Goal: Task Accomplishment & Management: Complete application form

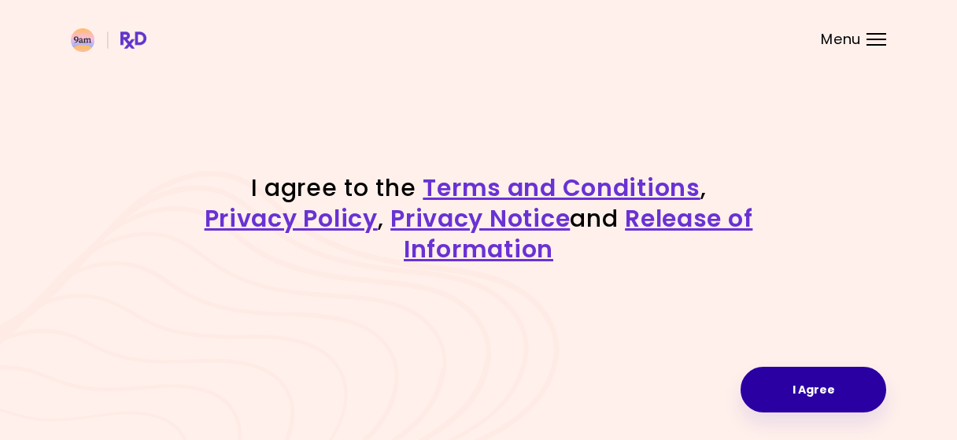
click at [799, 410] on button "I Agree" at bounding box center [814, 390] width 146 height 46
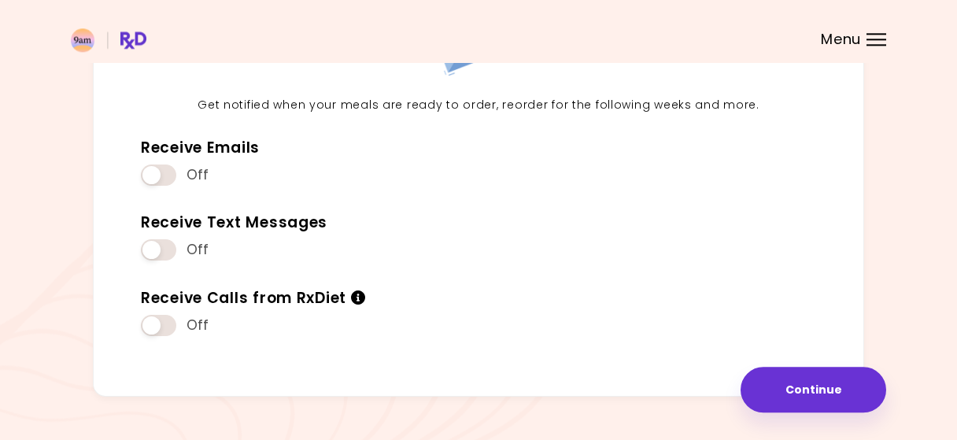
scroll to position [179, 0]
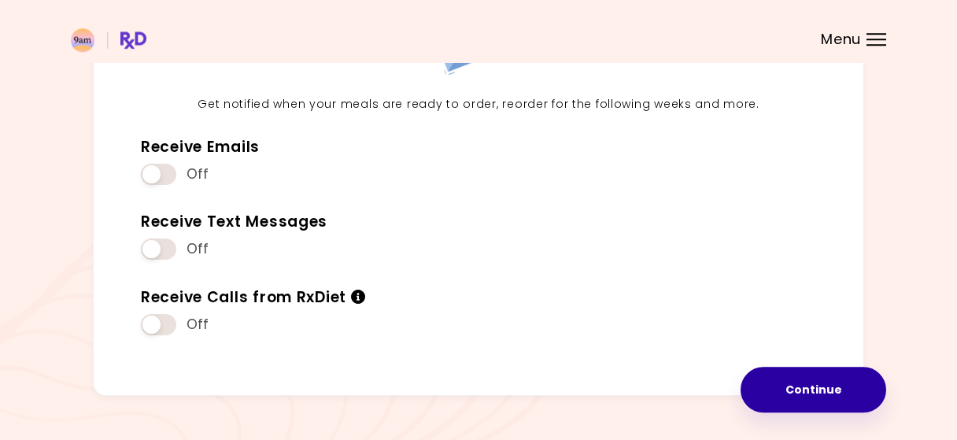
click at [783, 390] on button "Continue" at bounding box center [814, 390] width 146 height 46
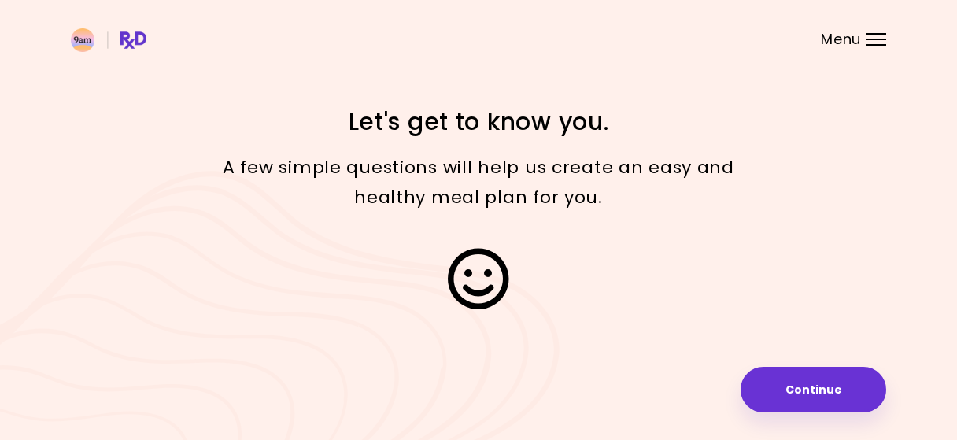
click at [871, 35] on div "Menu" at bounding box center [877, 39] width 20 height 13
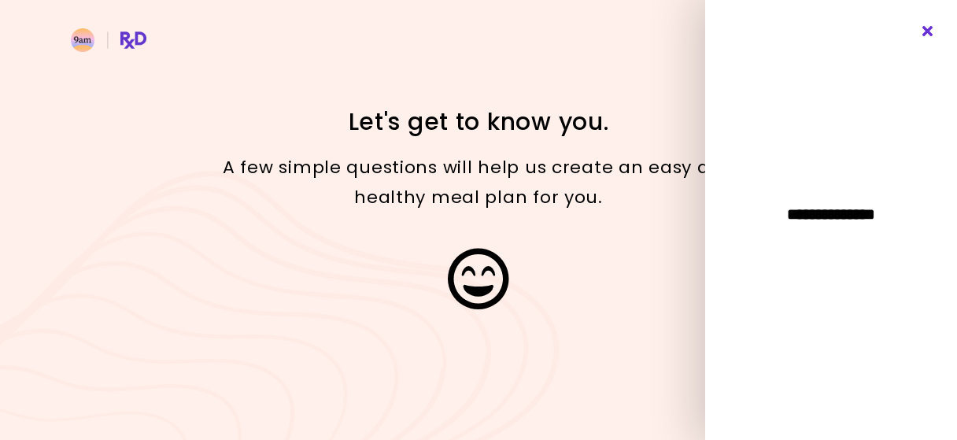
click at [925, 33] on icon "Close" at bounding box center [928, 31] width 15 height 11
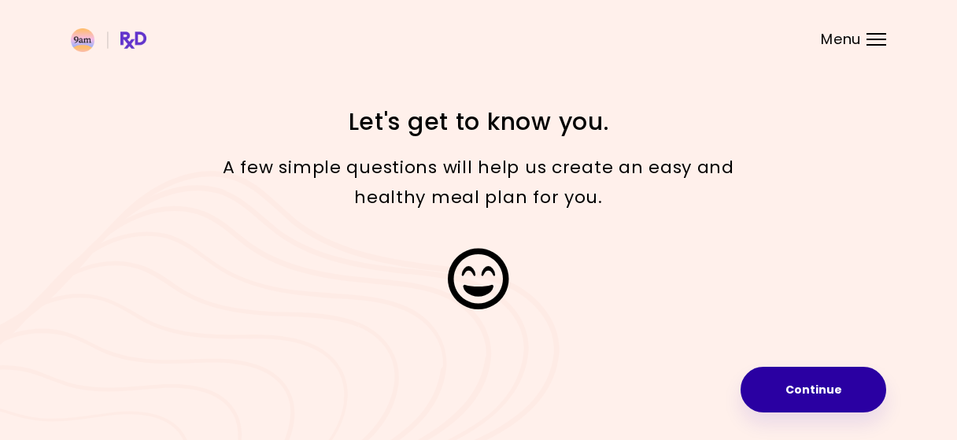
click at [787, 393] on button "Continue" at bounding box center [814, 390] width 146 height 46
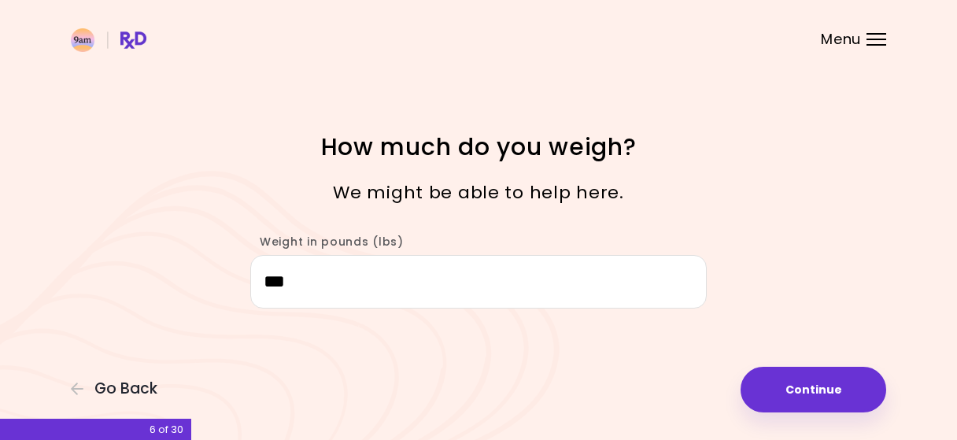
click at [787, 393] on button "Continue" at bounding box center [814, 390] width 146 height 46
select select "****"
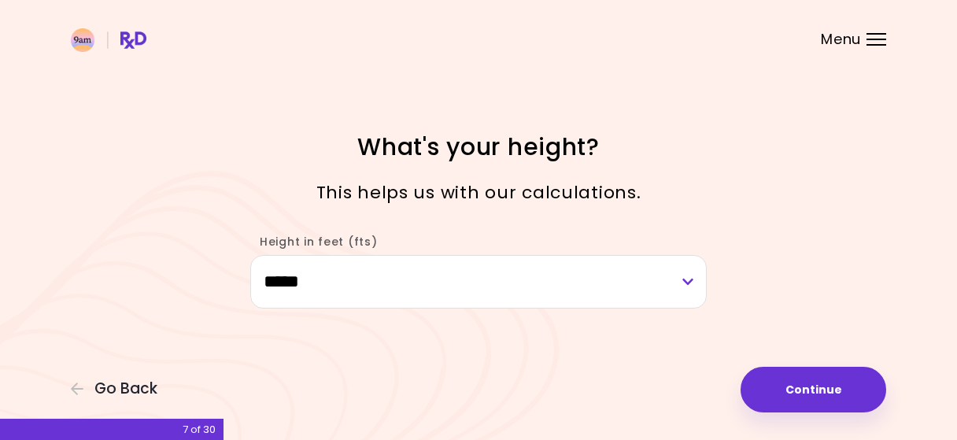
click at [787, 393] on button "Continue" at bounding box center [814, 390] width 146 height 46
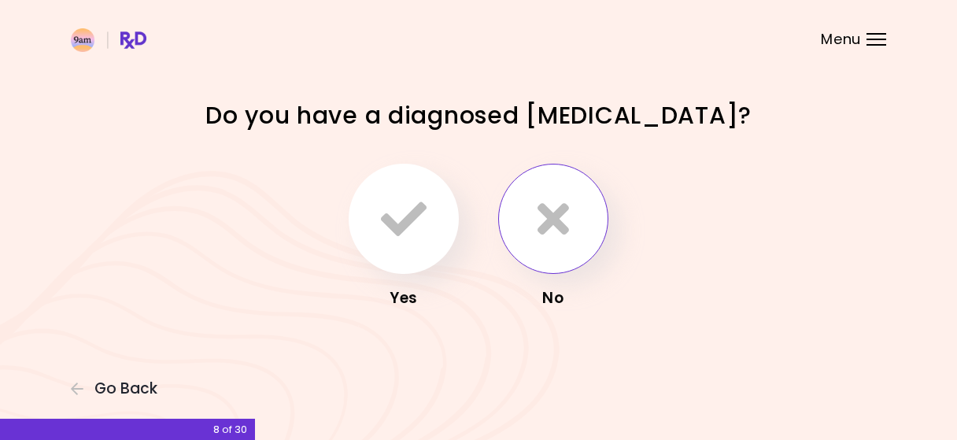
click at [564, 222] on icon "button" at bounding box center [553, 219] width 31 height 46
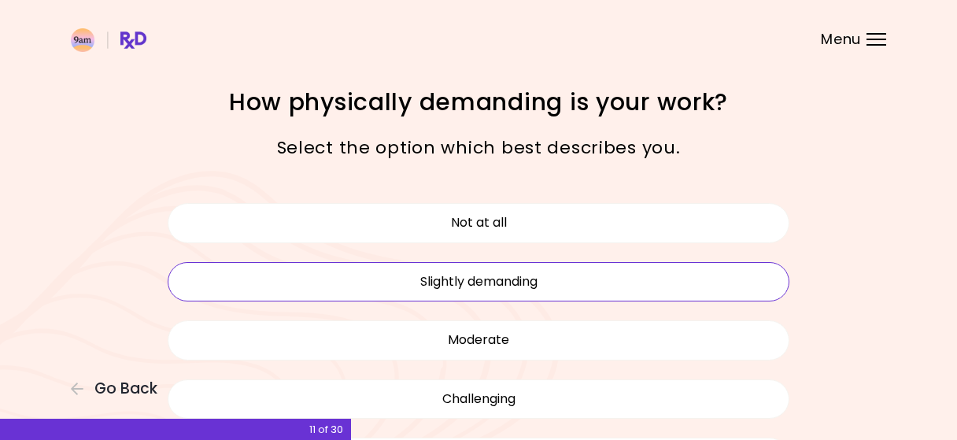
click at [533, 286] on button "Slightly demanding" at bounding box center [479, 281] width 622 height 39
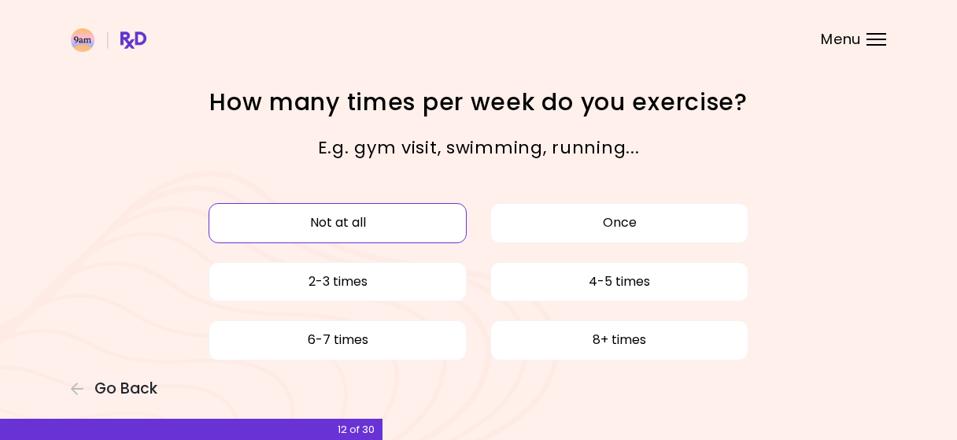
click at [413, 226] on button "Not at all" at bounding box center [338, 222] width 258 height 39
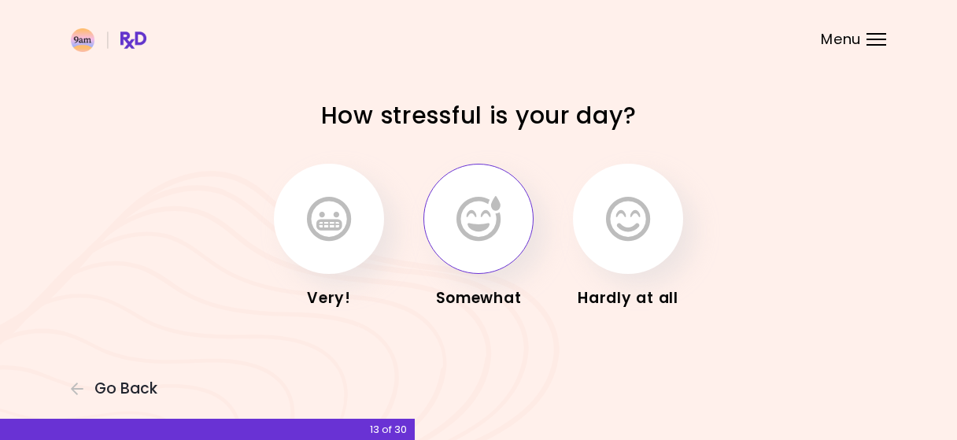
click at [501, 248] on button "button" at bounding box center [479, 219] width 110 height 110
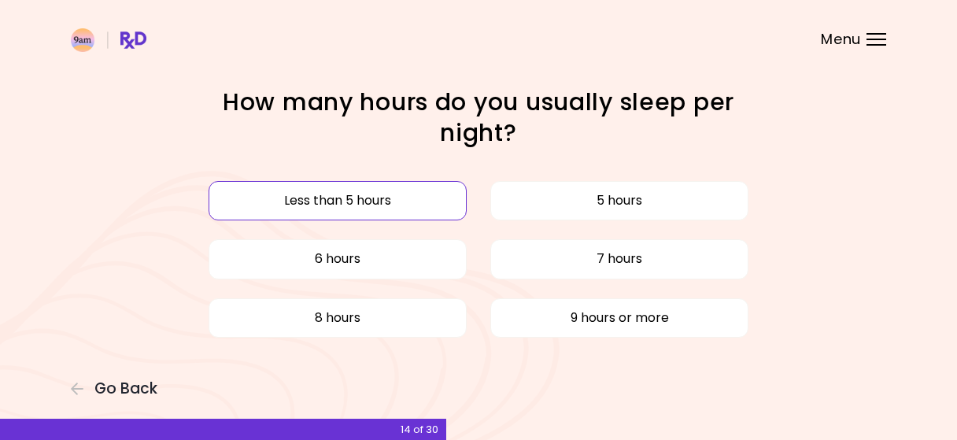
click at [421, 203] on button "Less than 5 hours" at bounding box center [338, 200] width 258 height 39
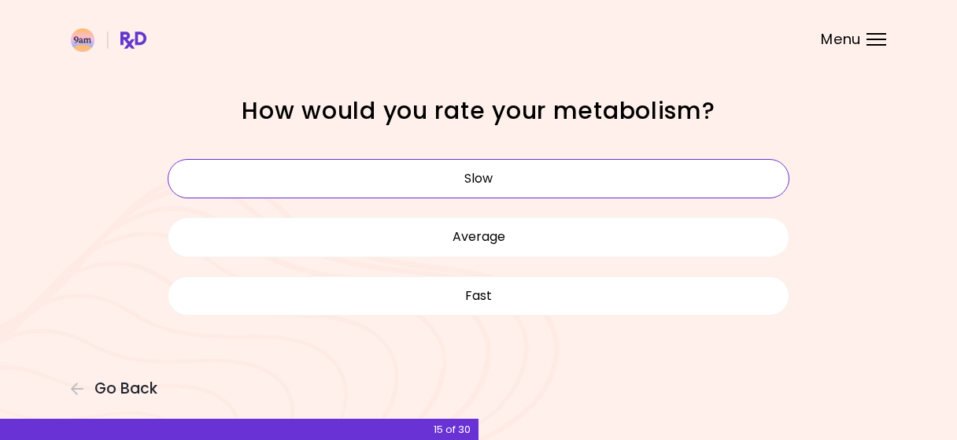
click at [517, 184] on button "Slow" at bounding box center [479, 178] width 622 height 39
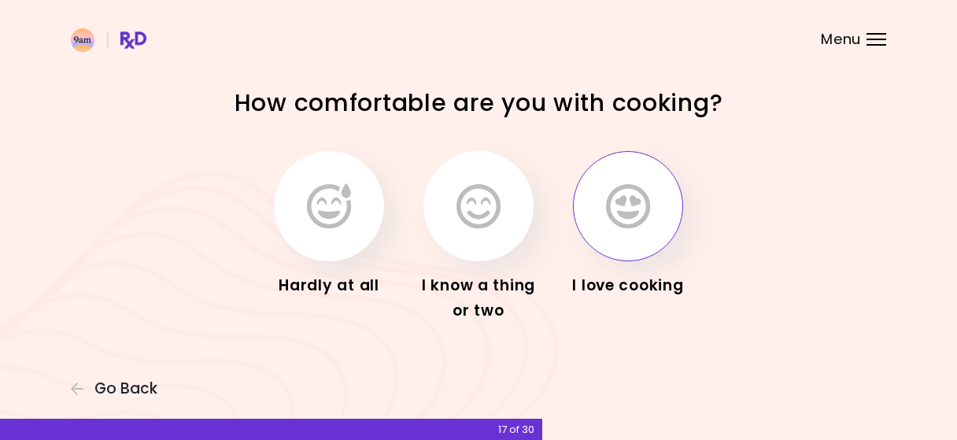
click at [594, 220] on button "button" at bounding box center [628, 206] width 110 height 110
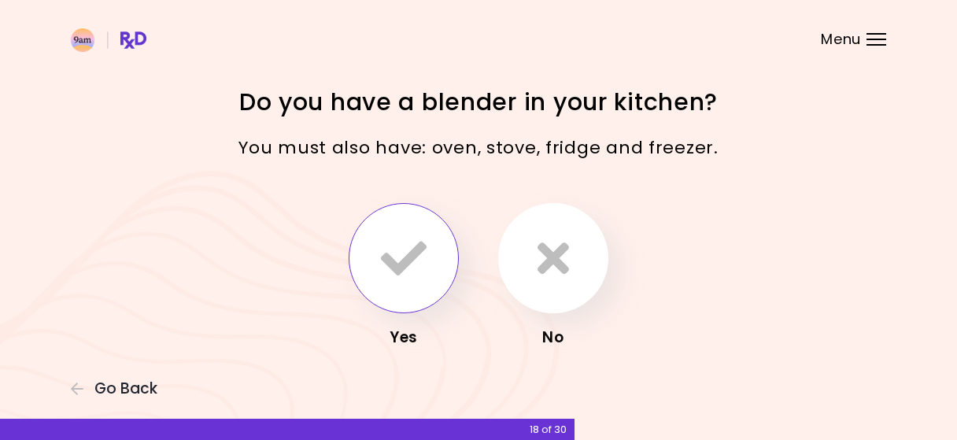
click at [409, 257] on icon "button" at bounding box center [404, 258] width 46 height 46
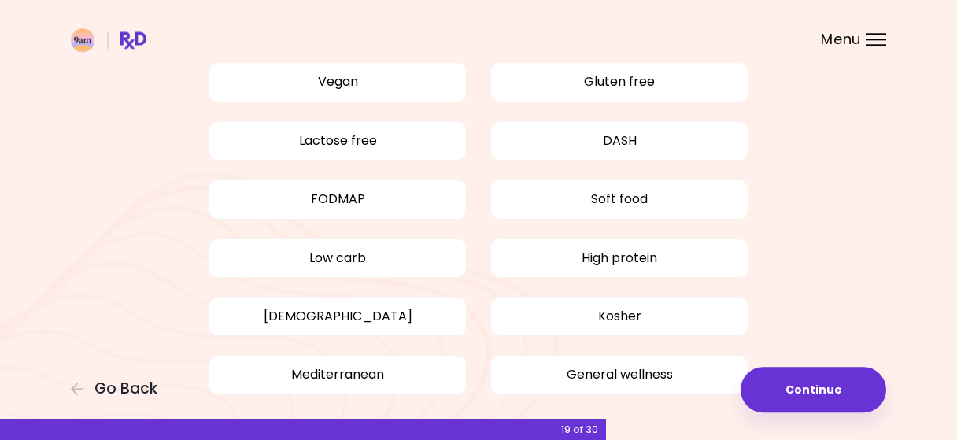
scroll to position [146, 0]
click at [371, 314] on button "[DEMOGRAPHIC_DATA]" at bounding box center [338, 316] width 258 height 39
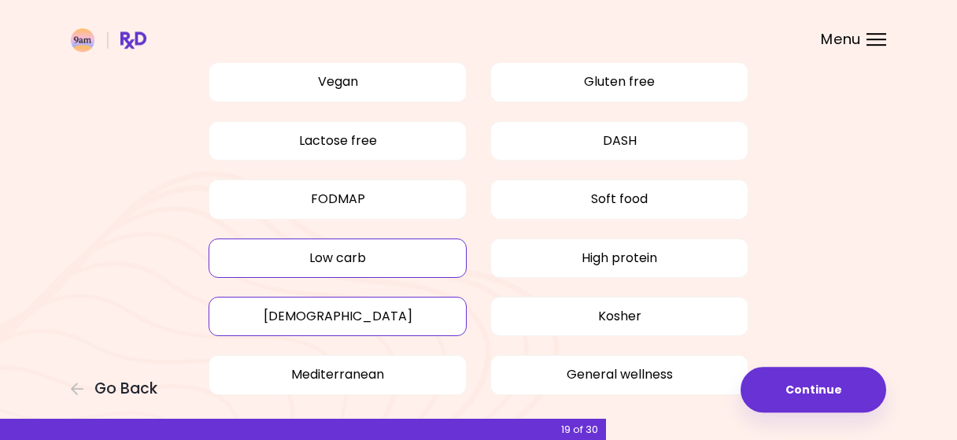
click at [388, 253] on button "Low carb" at bounding box center [338, 258] width 258 height 39
click at [626, 257] on button "High protein" at bounding box center [619, 258] width 258 height 39
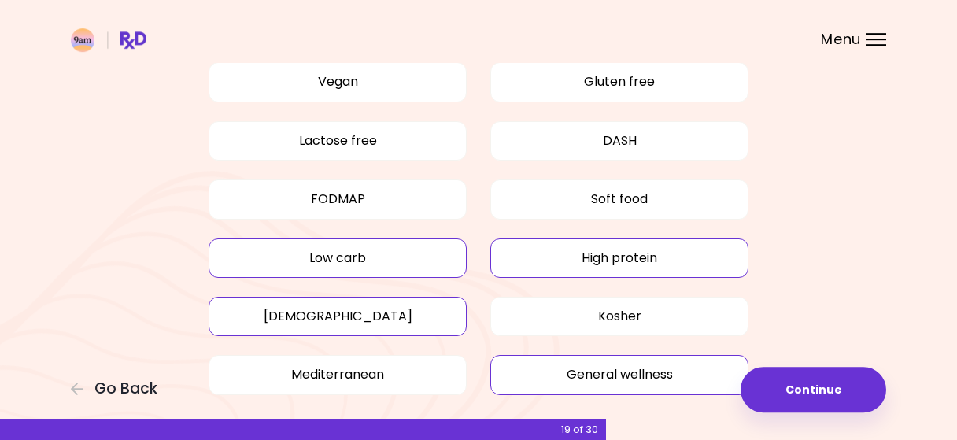
click at [621, 372] on button "General wellness" at bounding box center [619, 374] width 258 height 39
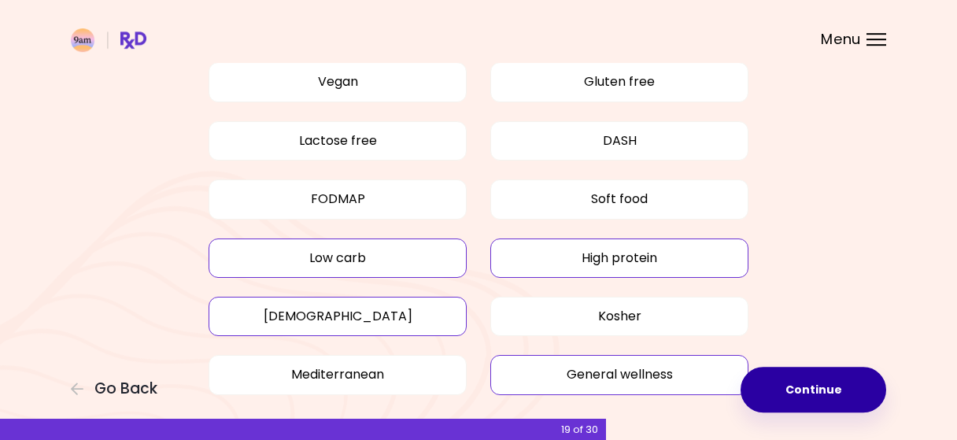
click at [827, 386] on button "Continue" at bounding box center [814, 390] width 146 height 46
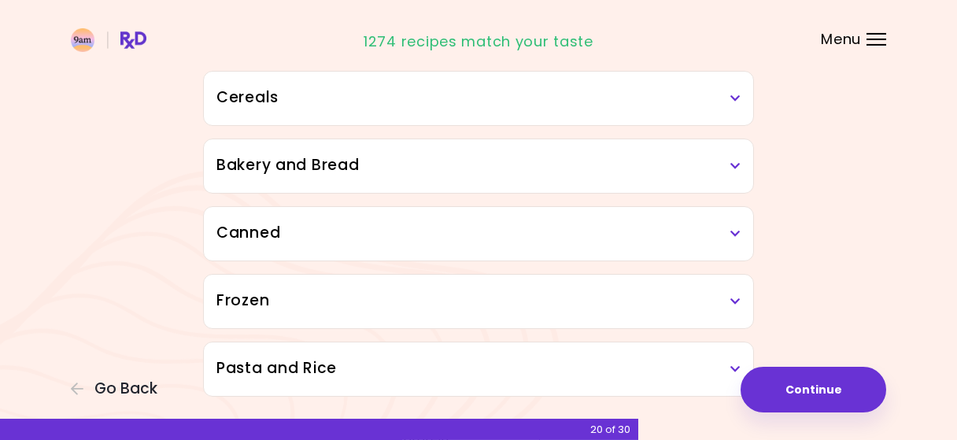
scroll to position [940, 0]
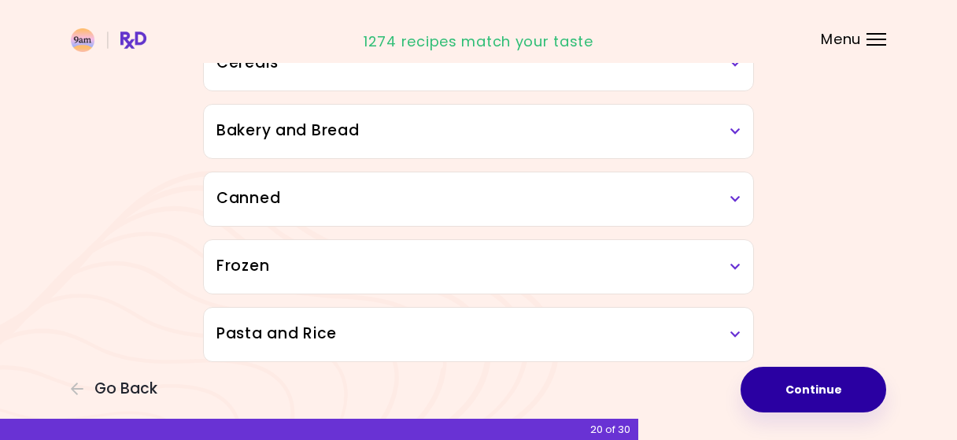
click at [848, 398] on button "Continue" at bounding box center [814, 390] width 146 height 46
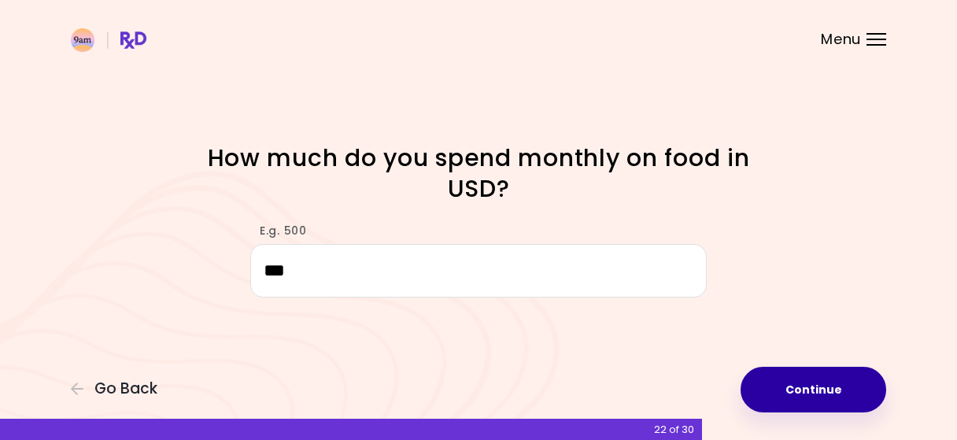
type input "***"
click at [774, 391] on button "Continue" at bounding box center [814, 390] width 146 height 46
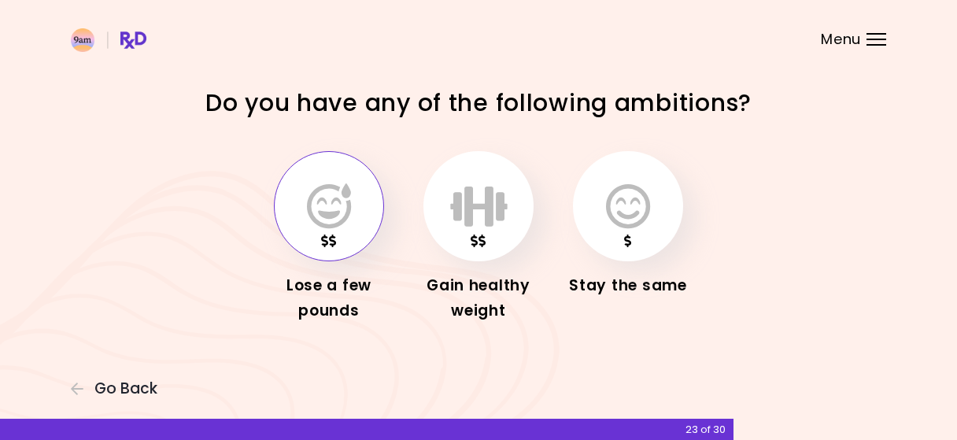
click at [342, 229] on icon "button" at bounding box center [329, 206] width 44 height 46
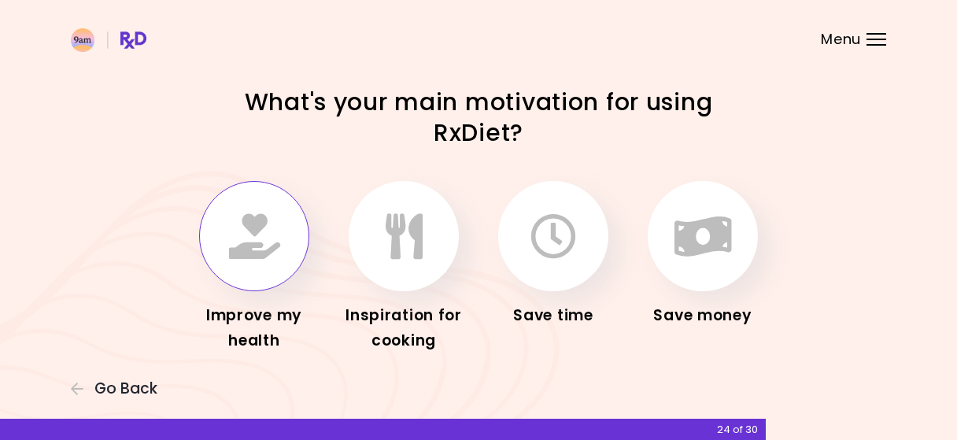
click at [251, 226] on icon "button" at bounding box center [254, 236] width 51 height 46
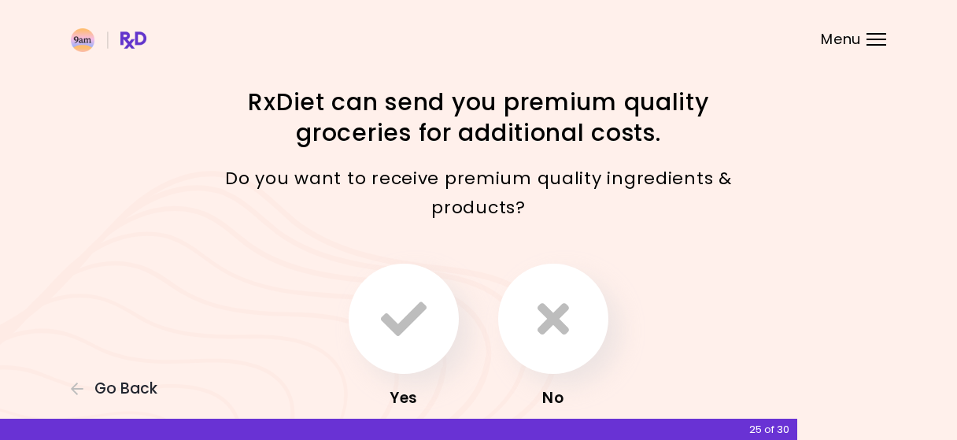
scroll to position [86, 0]
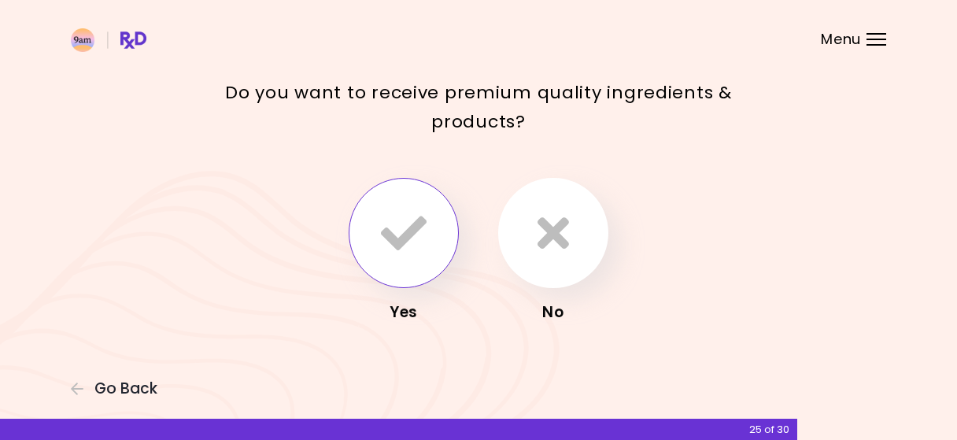
click at [391, 229] on icon "button" at bounding box center [404, 233] width 46 height 46
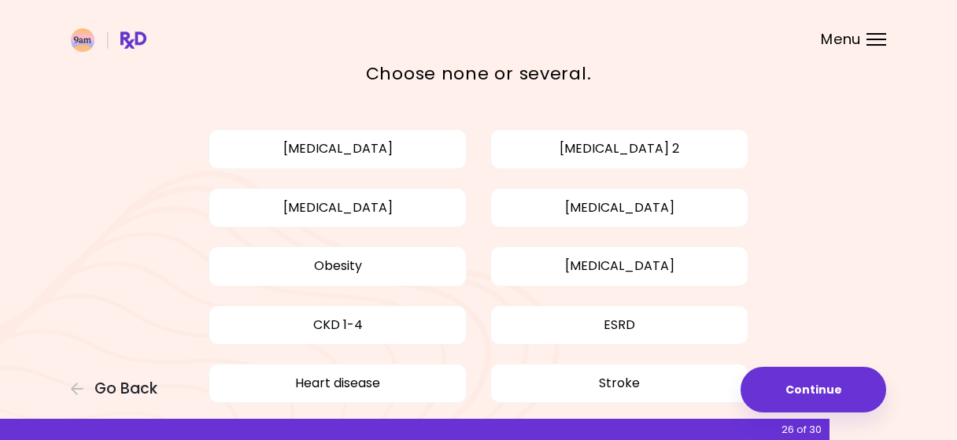
scroll to position [75, 0]
click at [387, 210] on button "[MEDICAL_DATA]" at bounding box center [338, 206] width 258 height 39
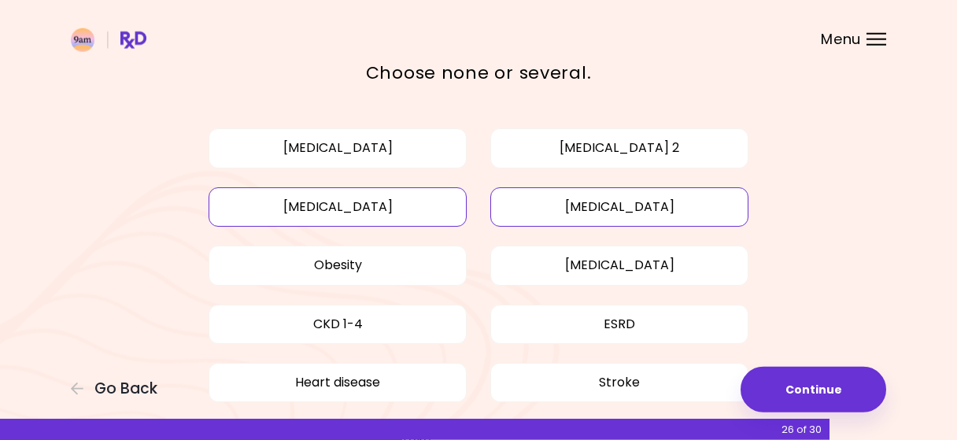
click at [524, 218] on button "[MEDICAL_DATA]" at bounding box center [619, 206] width 258 height 39
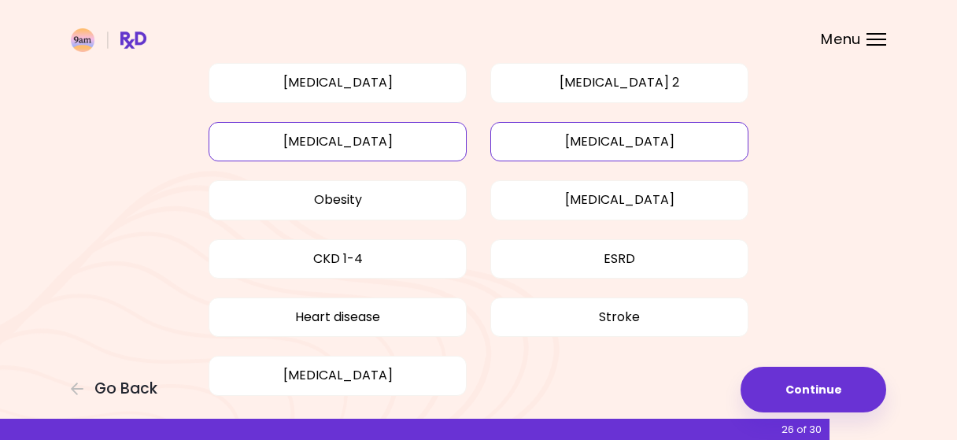
scroll to position [140, 0]
click at [427, 198] on button "Obesity" at bounding box center [338, 199] width 258 height 39
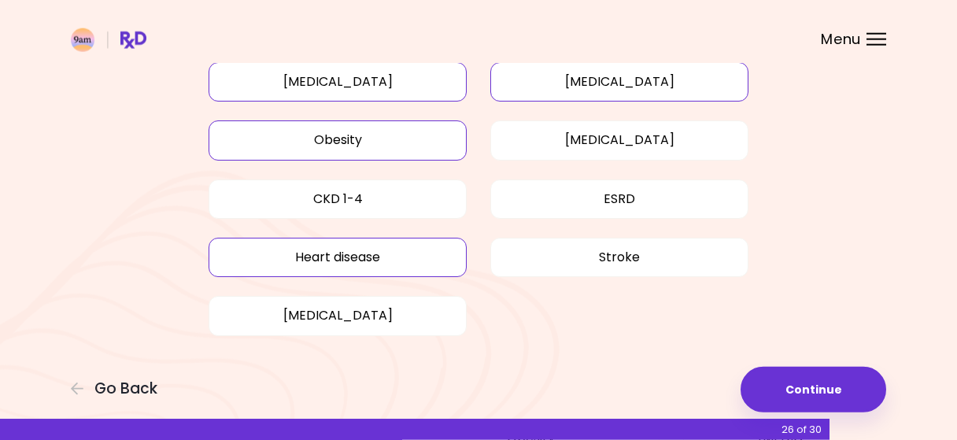
scroll to position [204, 0]
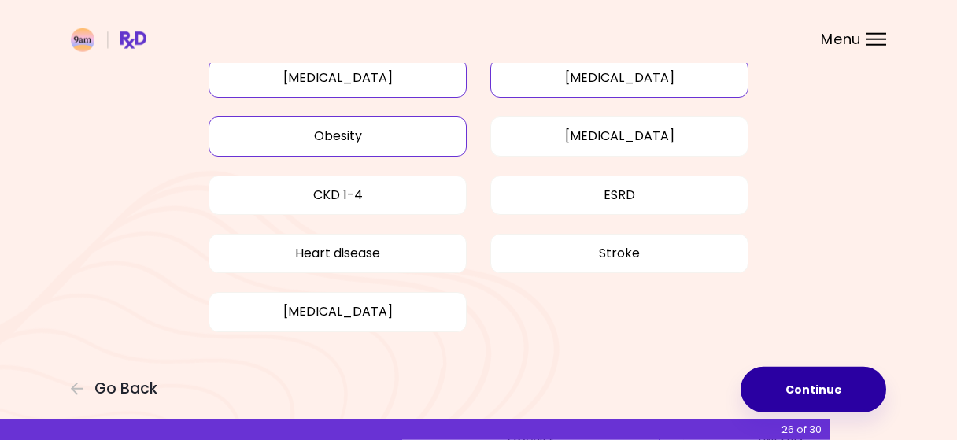
click at [764, 387] on button "Continue" at bounding box center [814, 390] width 146 height 46
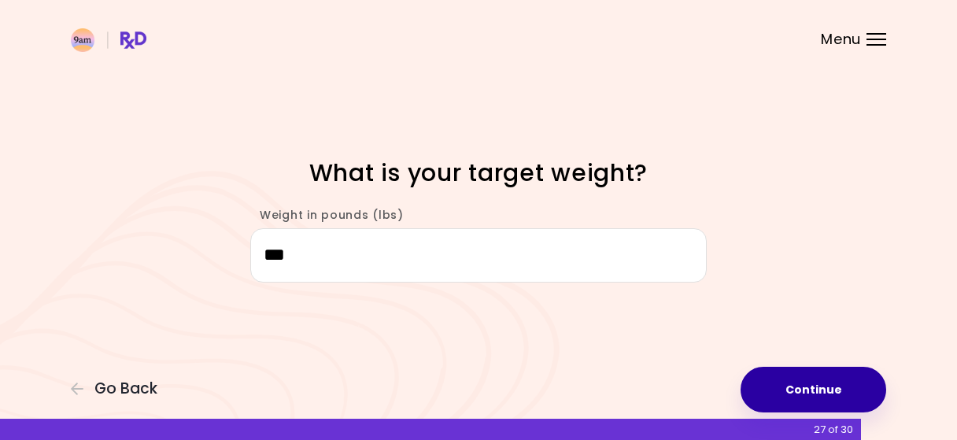
type input "***"
click at [801, 390] on button "Continue" at bounding box center [814, 390] width 146 height 46
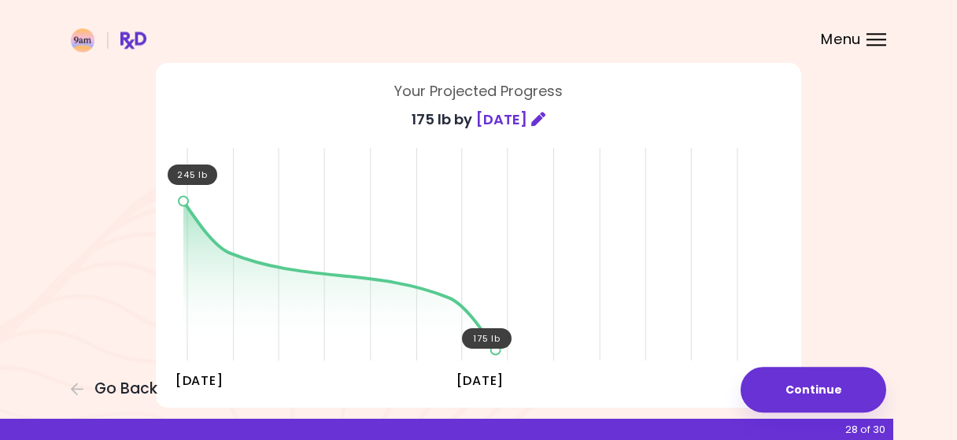
scroll to position [102, 0]
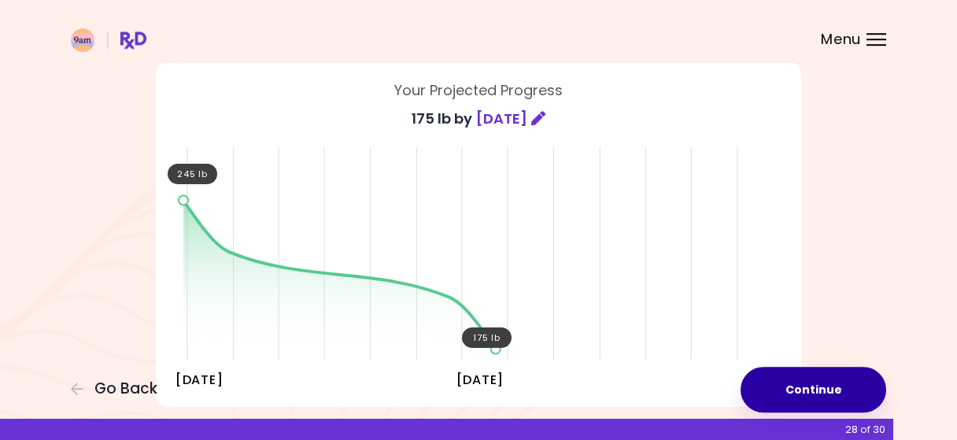
click at [780, 403] on button "Continue" at bounding box center [814, 390] width 146 height 46
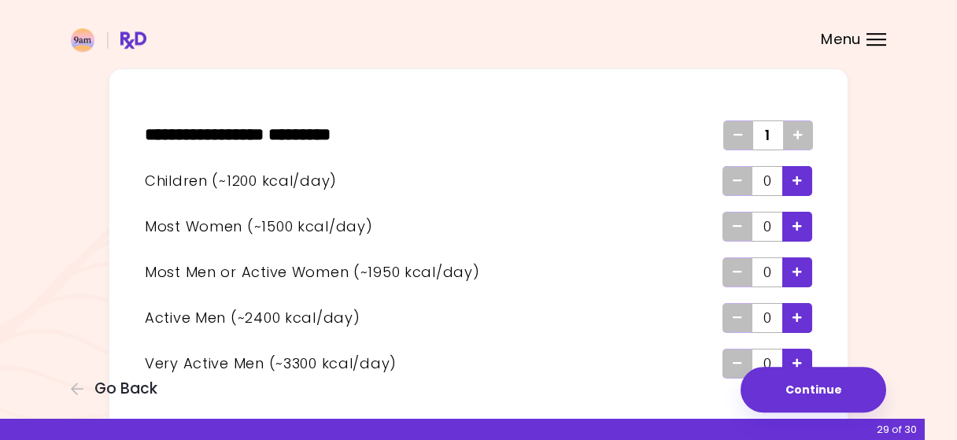
scroll to position [141, 0]
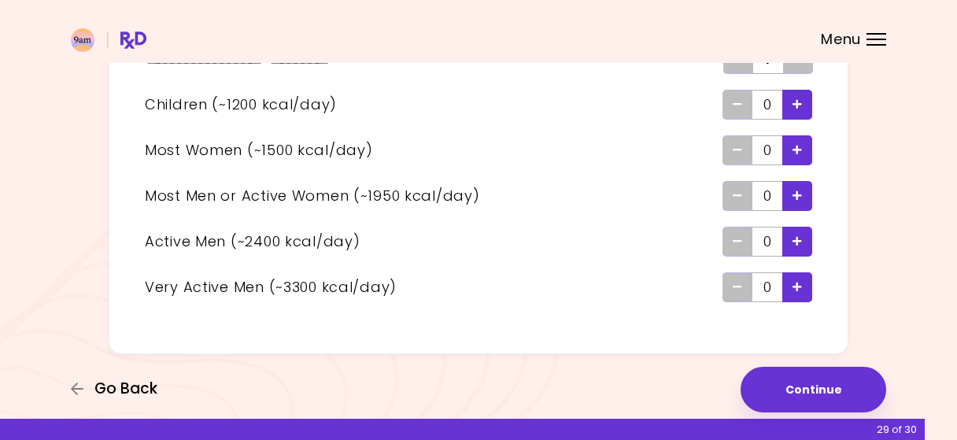
click at [86, 388] on button "Go Back" at bounding box center [118, 388] width 94 height 17
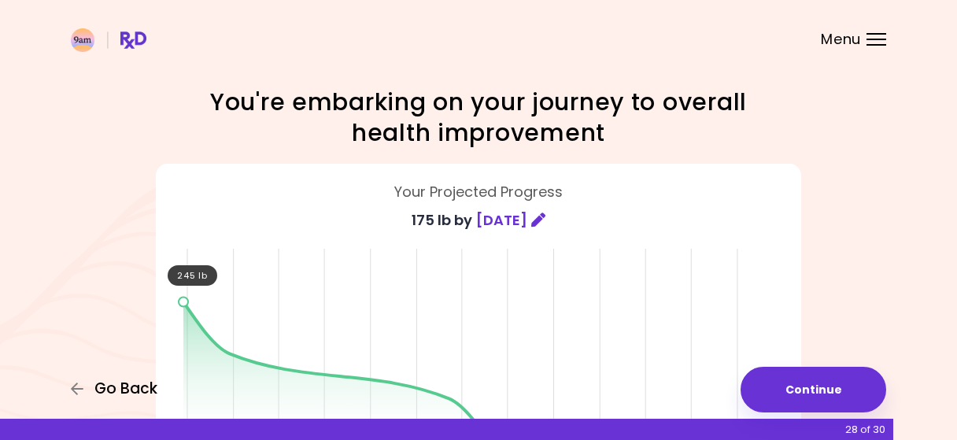
click at [86, 388] on button "Go Back" at bounding box center [118, 388] width 94 height 17
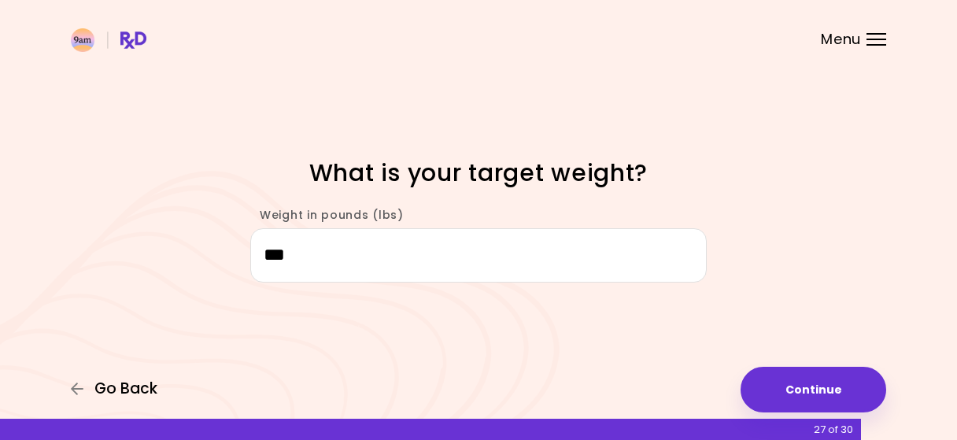
click at [86, 388] on button "Go Back" at bounding box center [118, 388] width 94 height 17
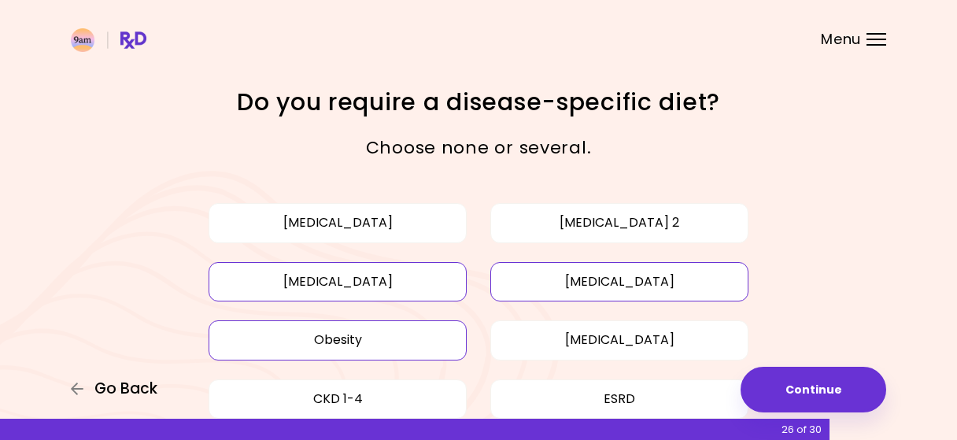
click at [86, 388] on button "Go Back" at bounding box center [118, 388] width 94 height 17
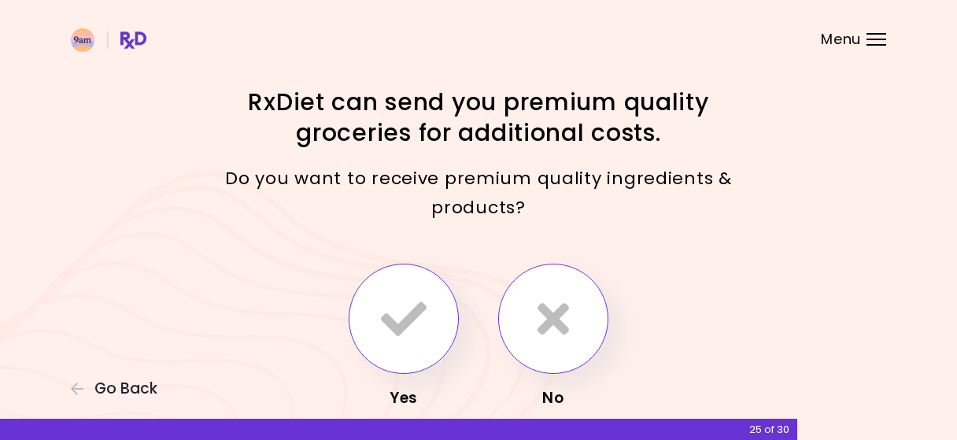
click at [588, 322] on button "button" at bounding box center [553, 319] width 110 height 110
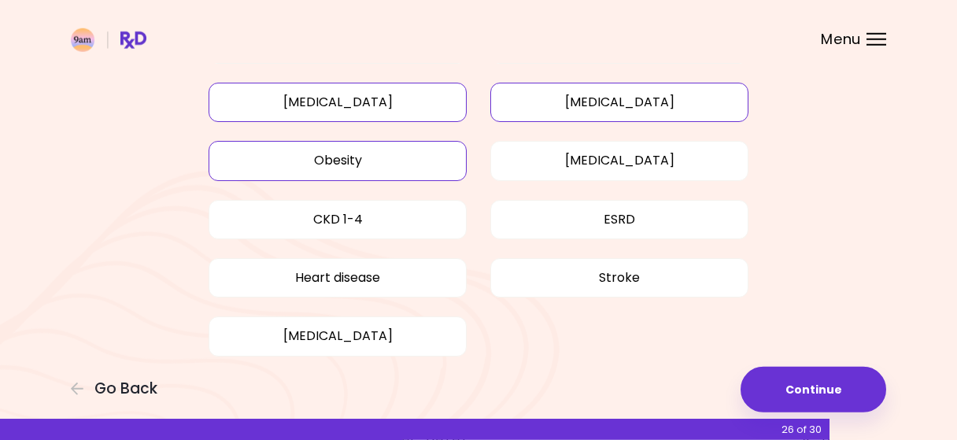
scroll to position [183, 0]
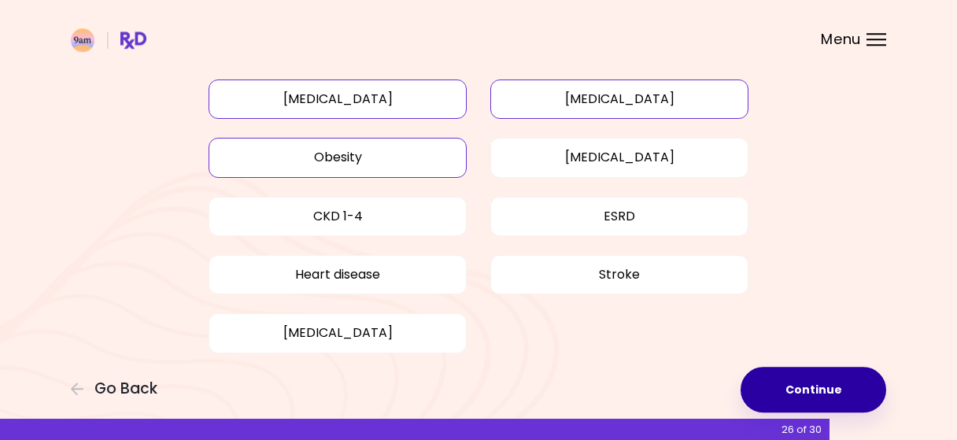
click at [791, 398] on button "Continue" at bounding box center [814, 390] width 146 height 46
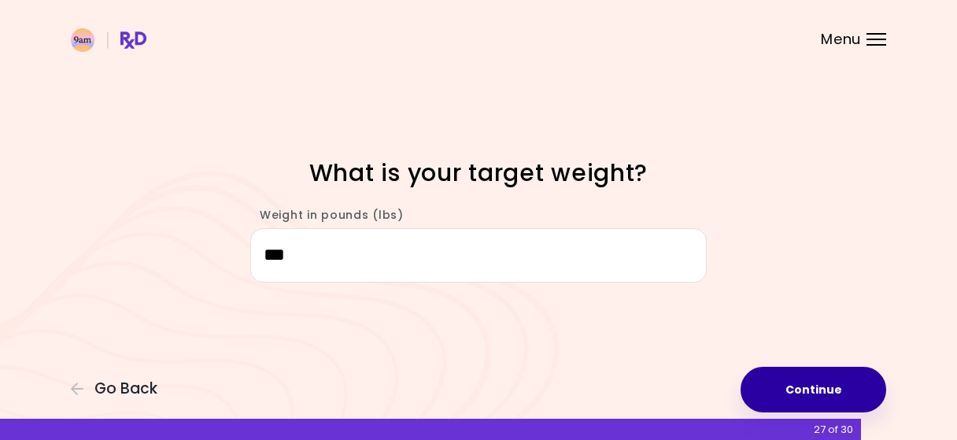
click at [791, 398] on button "Continue" at bounding box center [814, 390] width 146 height 46
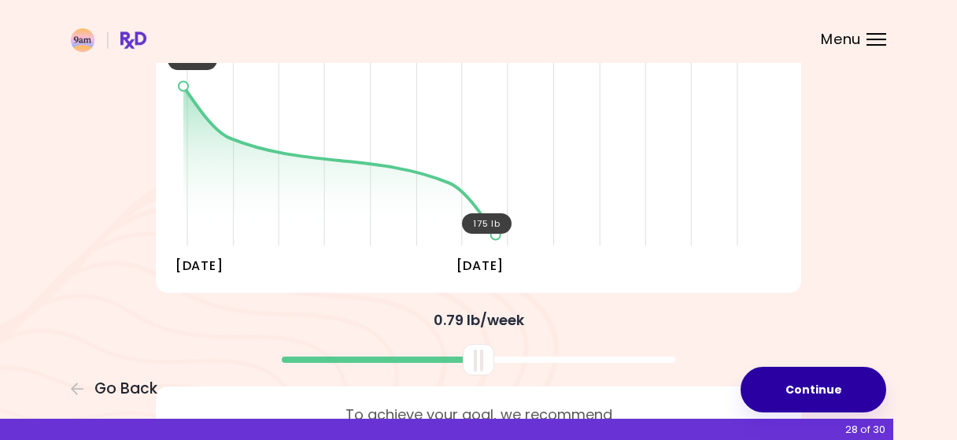
scroll to position [215, 0]
click at [791, 398] on button "Continue" at bounding box center [814, 390] width 146 height 46
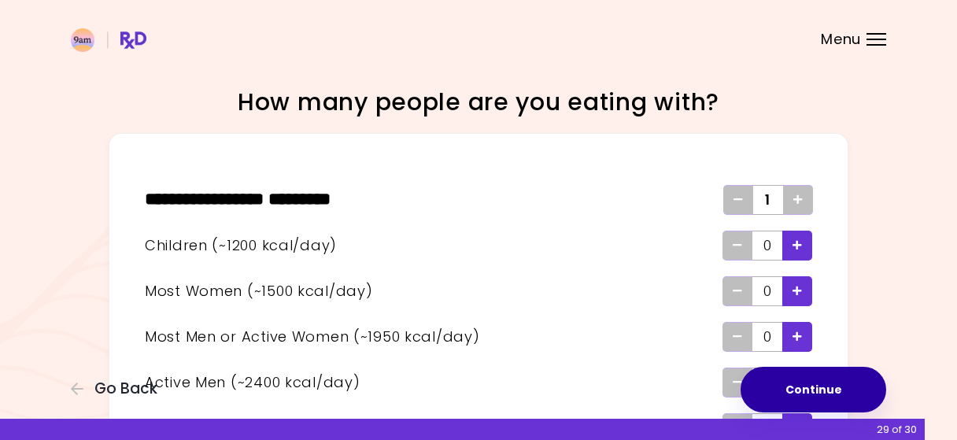
click at [791, 398] on button "Continue" at bounding box center [814, 390] width 146 height 46
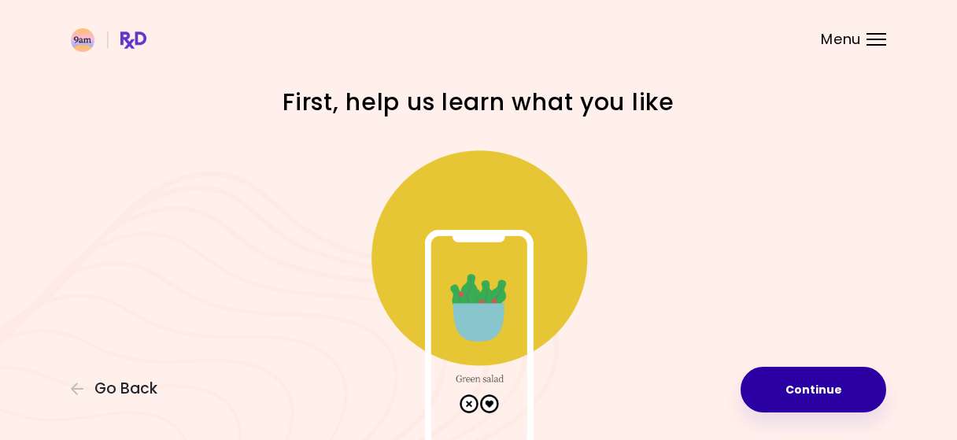
scroll to position [105, 0]
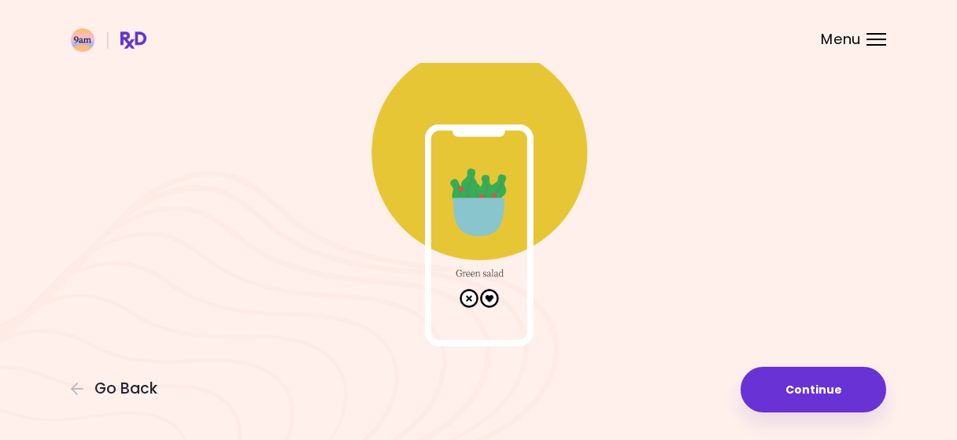
click at [487, 294] on img at bounding box center [478, 188] width 315 height 315
click at [491, 292] on img at bounding box center [478, 188] width 315 height 315
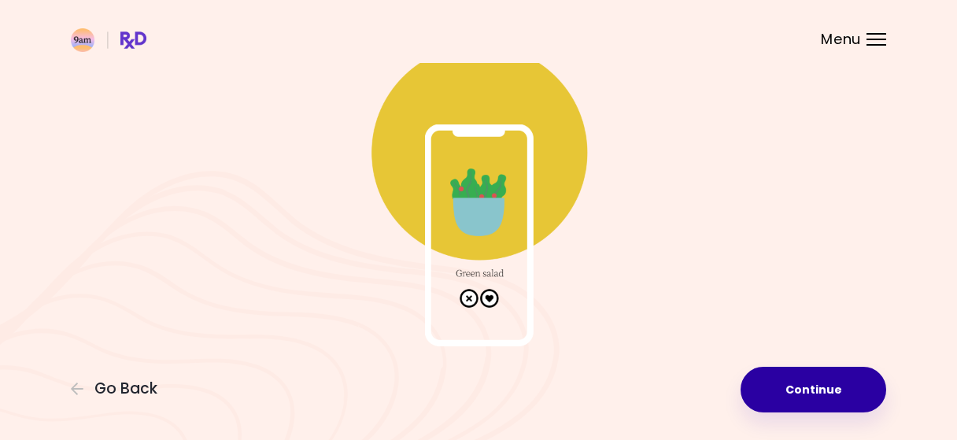
click at [827, 380] on button "Continue" at bounding box center [814, 390] width 146 height 46
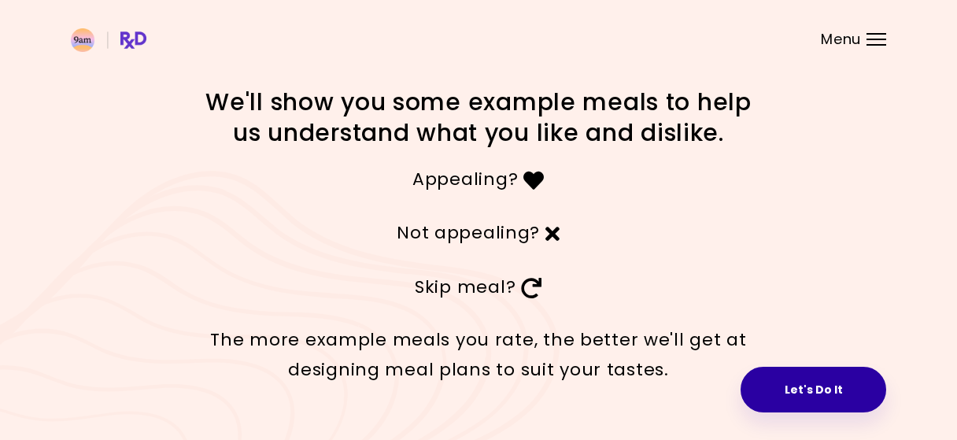
click at [803, 402] on button "Let's Do It" at bounding box center [814, 390] width 146 height 46
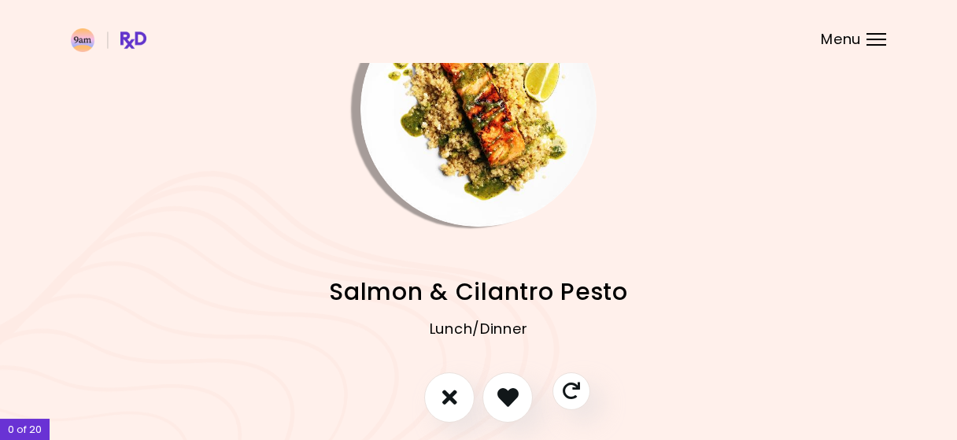
scroll to position [141, 0]
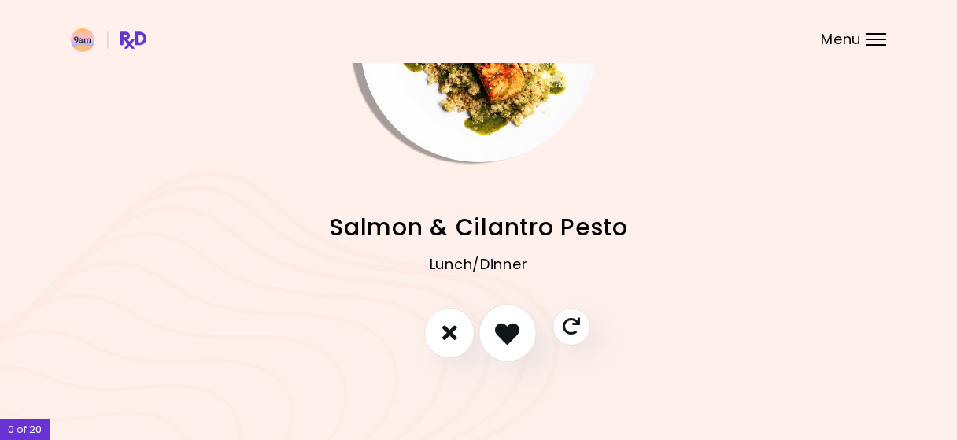
click at [509, 334] on icon "I like this recipe" at bounding box center [507, 332] width 24 height 24
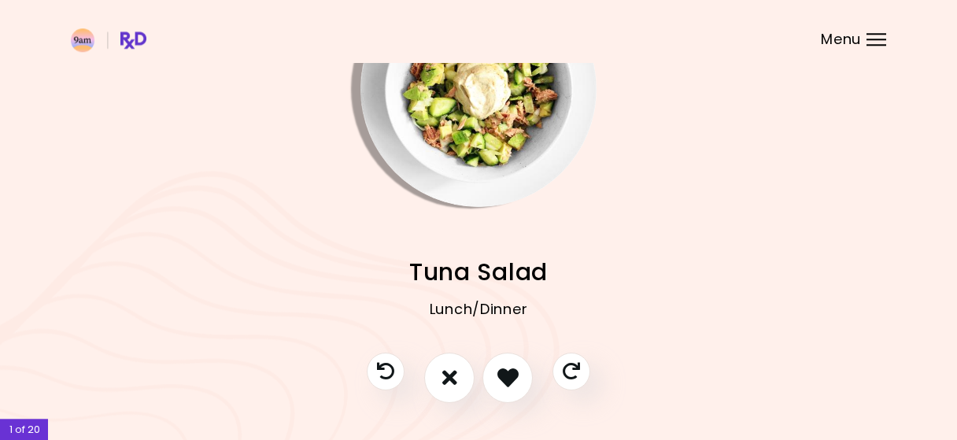
scroll to position [102, 0]
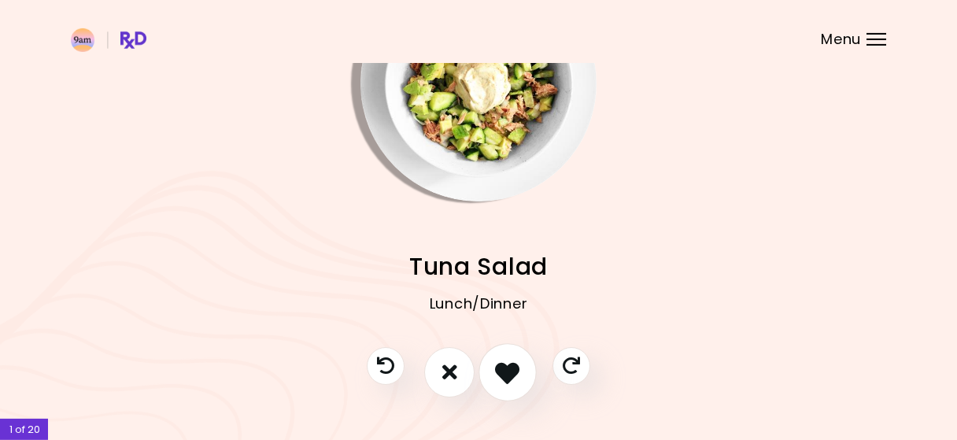
click at [500, 364] on icon "I like this recipe" at bounding box center [507, 372] width 24 height 24
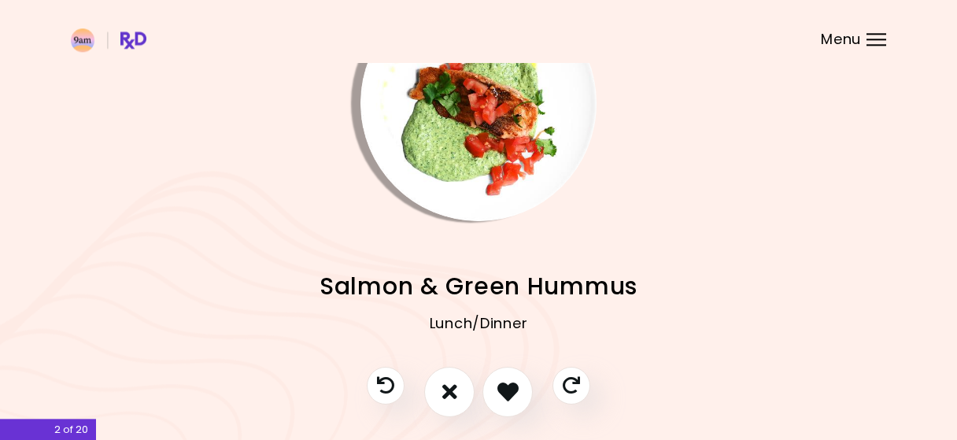
scroll to position [141, 0]
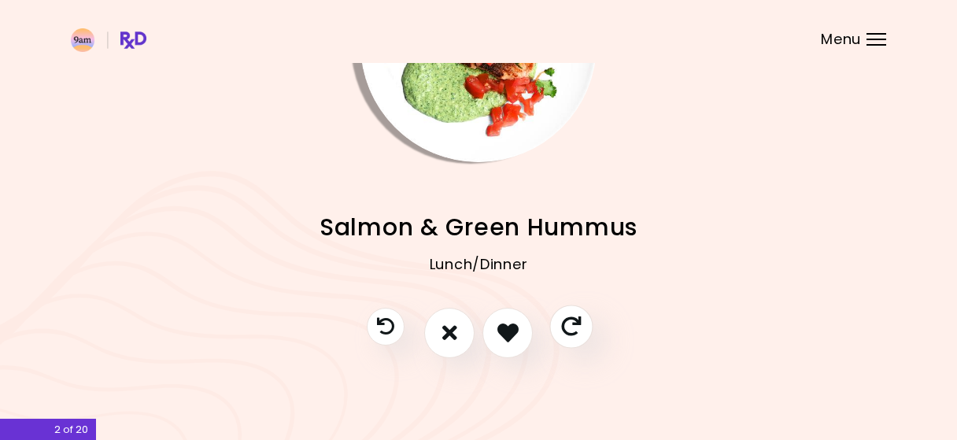
click at [574, 325] on icon "Skip" at bounding box center [571, 326] width 20 height 20
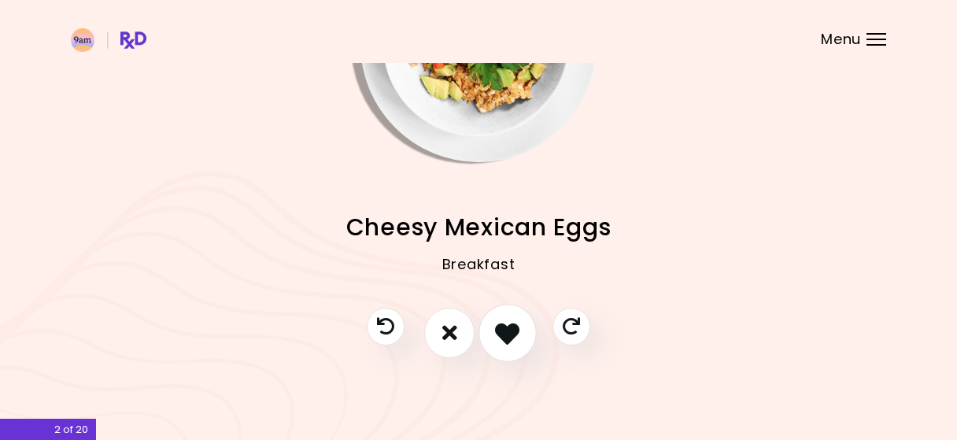
click at [525, 330] on button "I like this recipe" at bounding box center [508, 333] width 58 height 58
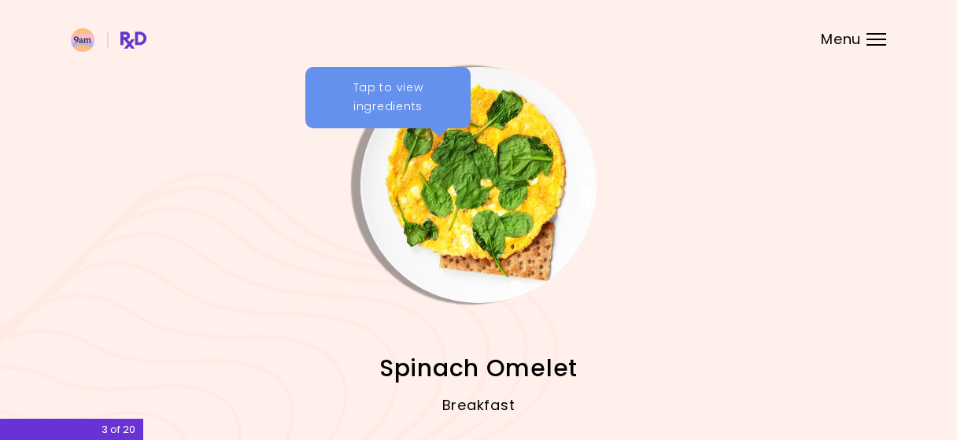
scroll to position [140, 0]
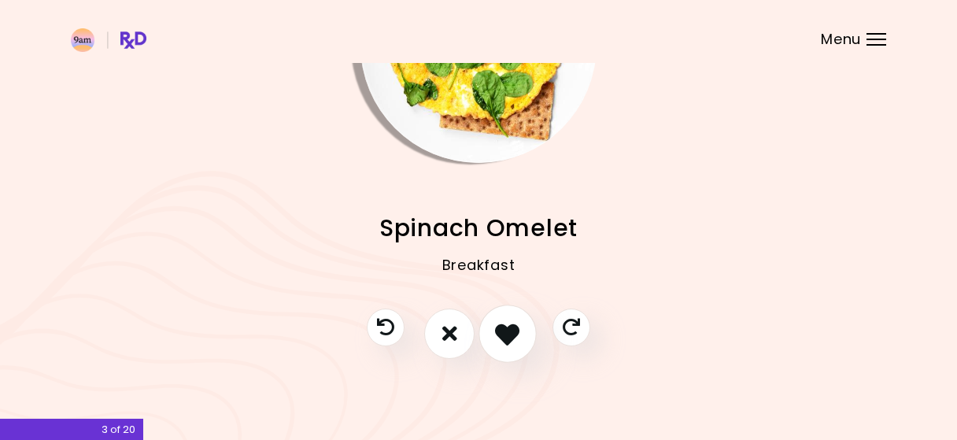
click at [501, 339] on icon "I like this recipe" at bounding box center [507, 333] width 24 height 24
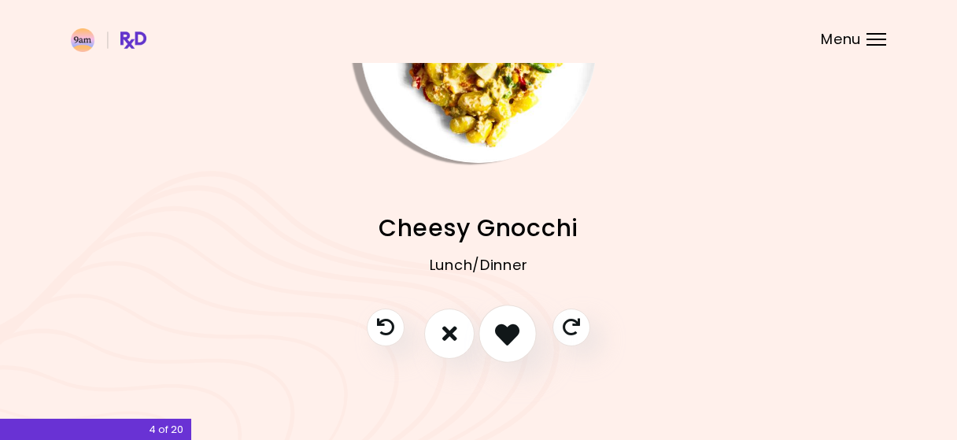
click at [510, 327] on icon "I like this recipe" at bounding box center [507, 333] width 24 height 24
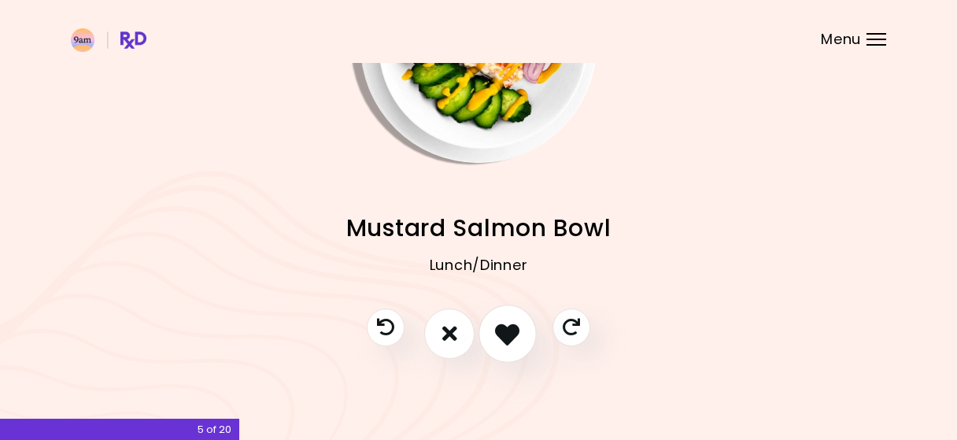
click at [502, 335] on icon "I like this recipe" at bounding box center [507, 333] width 24 height 24
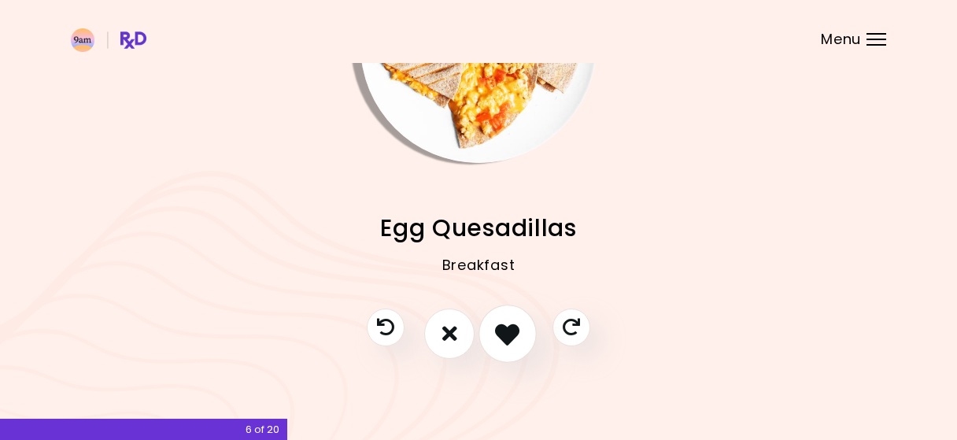
click at [497, 335] on icon "I like this recipe" at bounding box center [507, 333] width 24 height 24
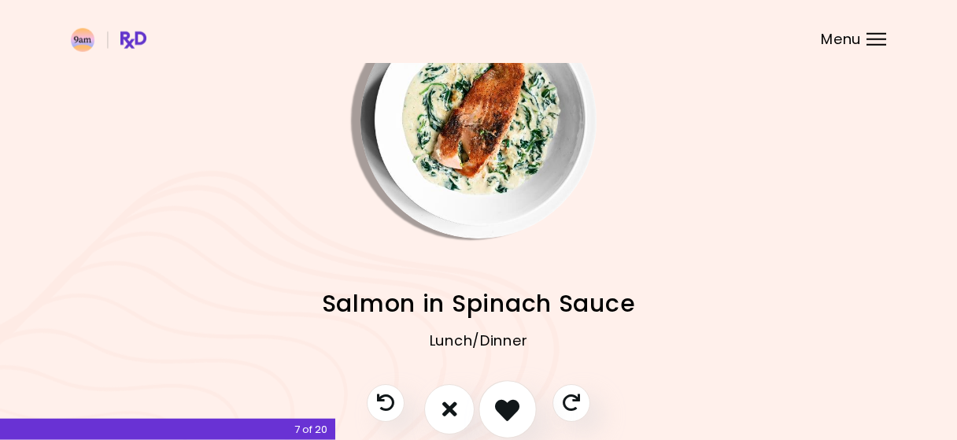
scroll to position [65, 0]
click at [517, 402] on icon "I like this recipe" at bounding box center [507, 408] width 24 height 24
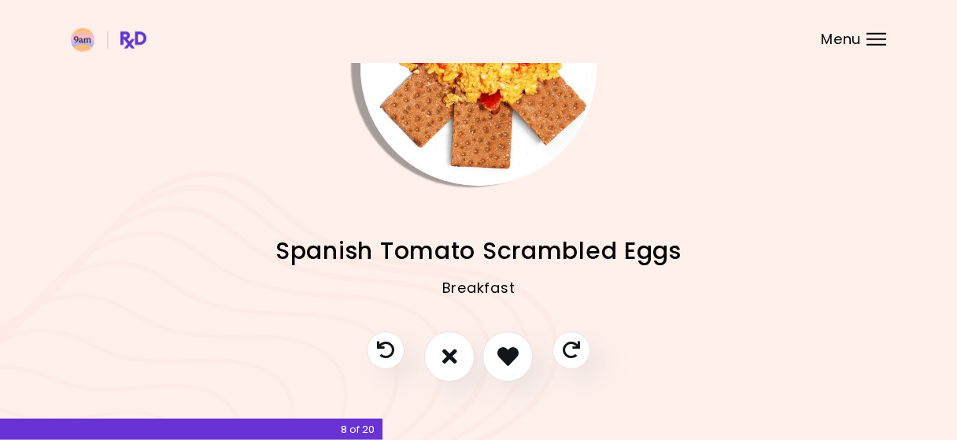
scroll to position [118, 0]
click at [564, 353] on icon "Skip" at bounding box center [571, 349] width 20 height 20
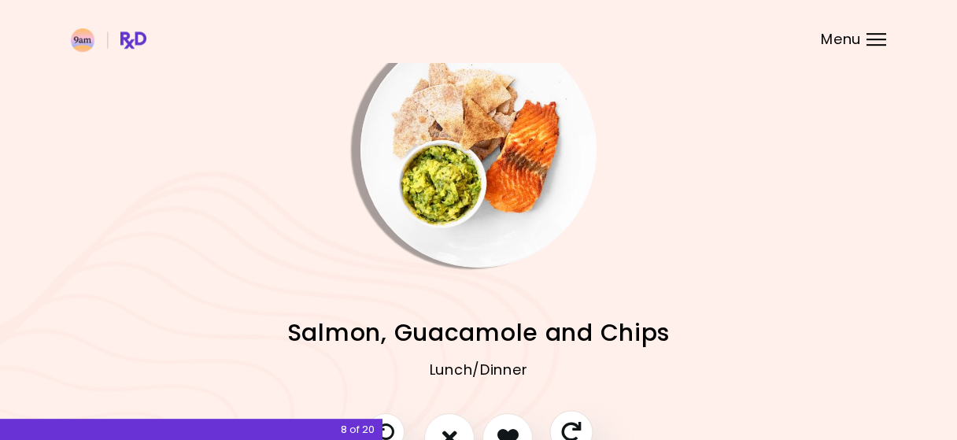
scroll to position [34, 0]
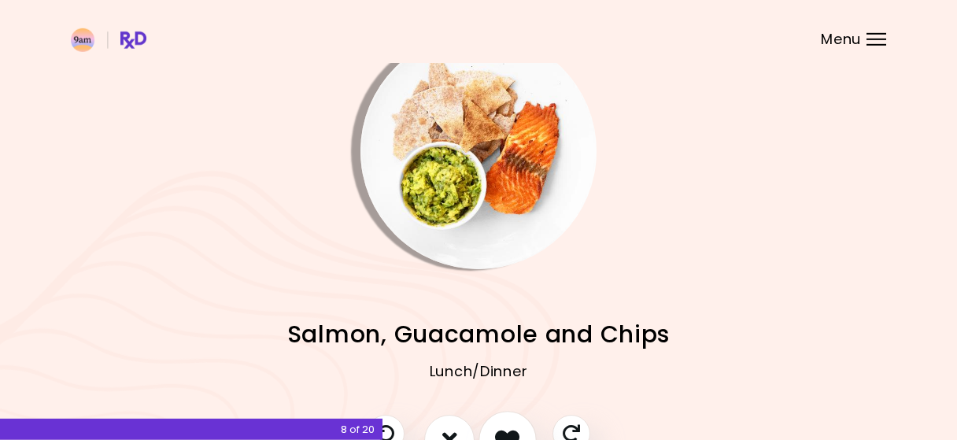
click at [508, 423] on button "I like this recipe" at bounding box center [508, 440] width 58 height 58
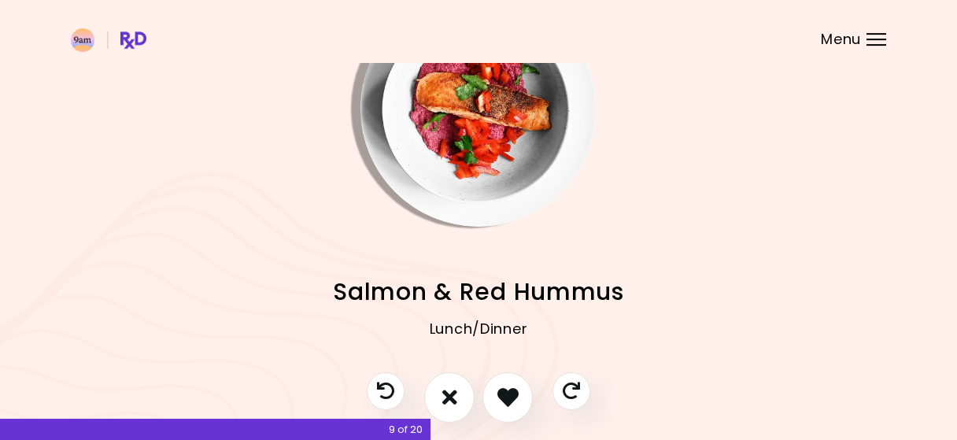
scroll to position [78, 0]
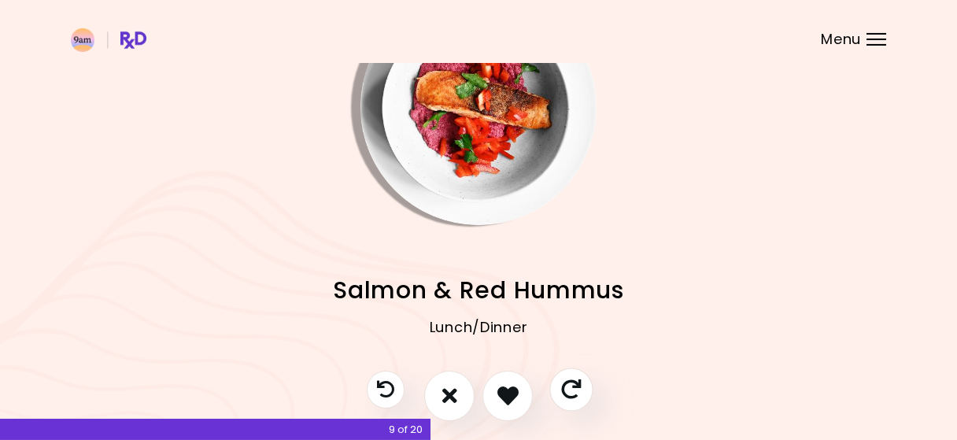
click at [568, 392] on icon "Skip" at bounding box center [571, 389] width 20 height 20
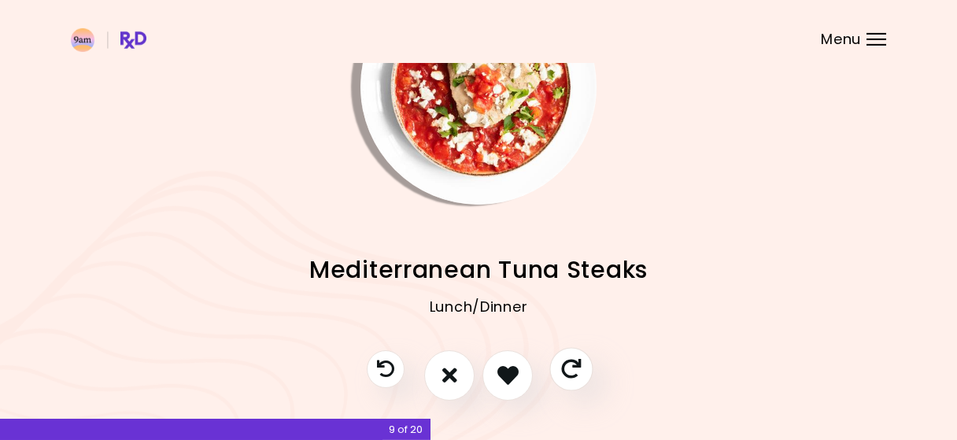
scroll to position [99, 0]
click at [509, 387] on button "I like this recipe" at bounding box center [508, 375] width 58 height 58
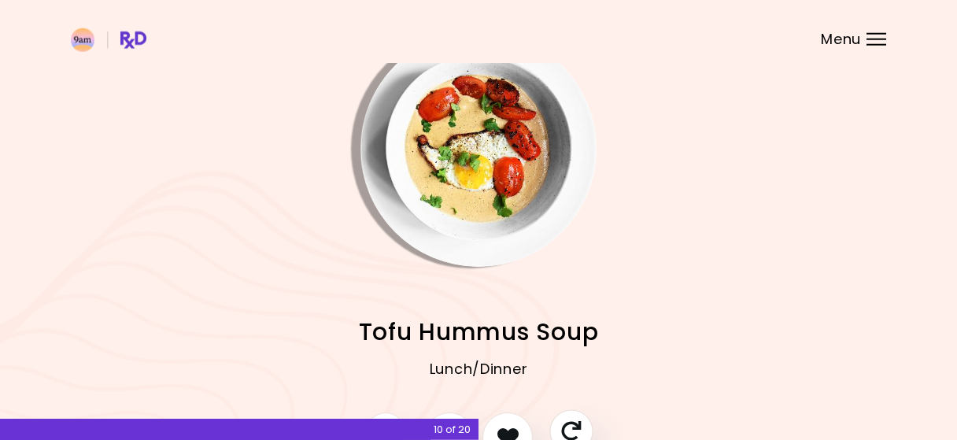
scroll to position [37, 0]
click at [572, 426] on icon "Skip" at bounding box center [571, 430] width 20 height 20
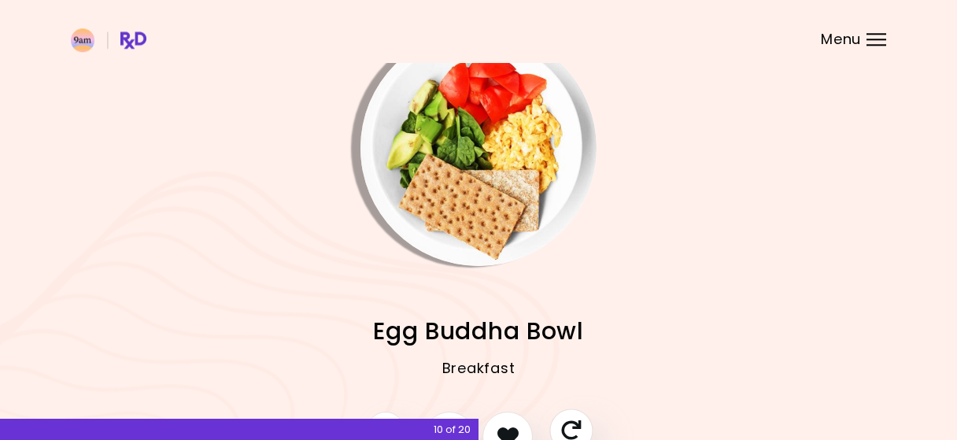
click at [572, 426] on icon "Skip" at bounding box center [571, 430] width 20 height 20
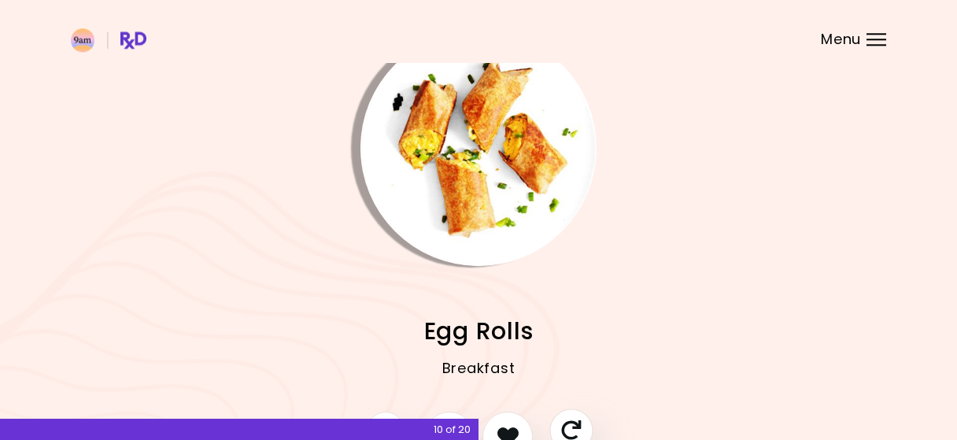
click at [572, 426] on icon "Skip" at bounding box center [571, 430] width 20 height 20
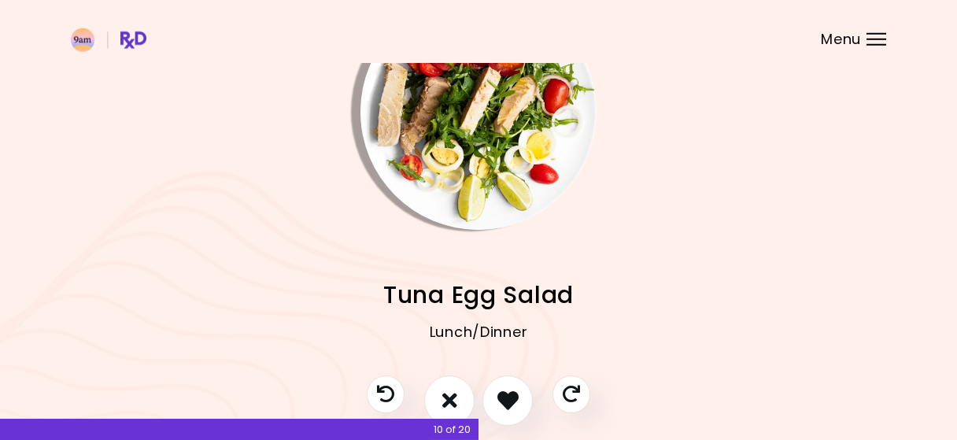
scroll to position [76, 0]
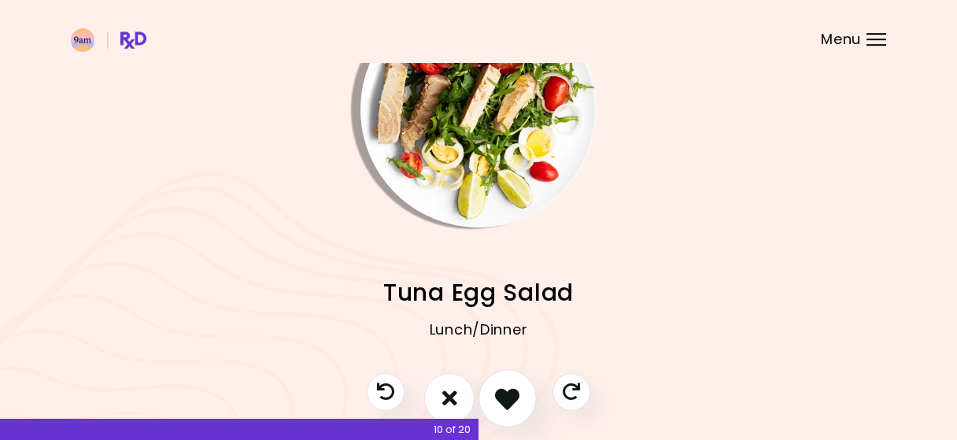
click at [503, 399] on icon "I like this recipe" at bounding box center [507, 398] width 24 height 24
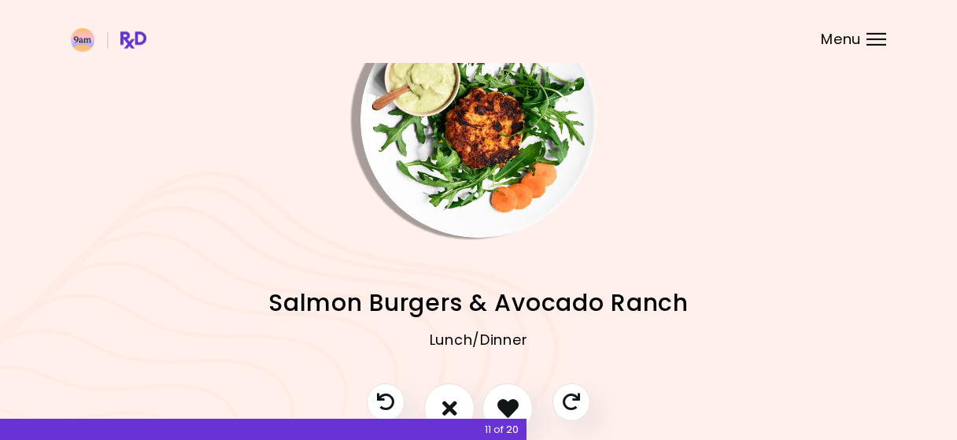
scroll to position [140, 0]
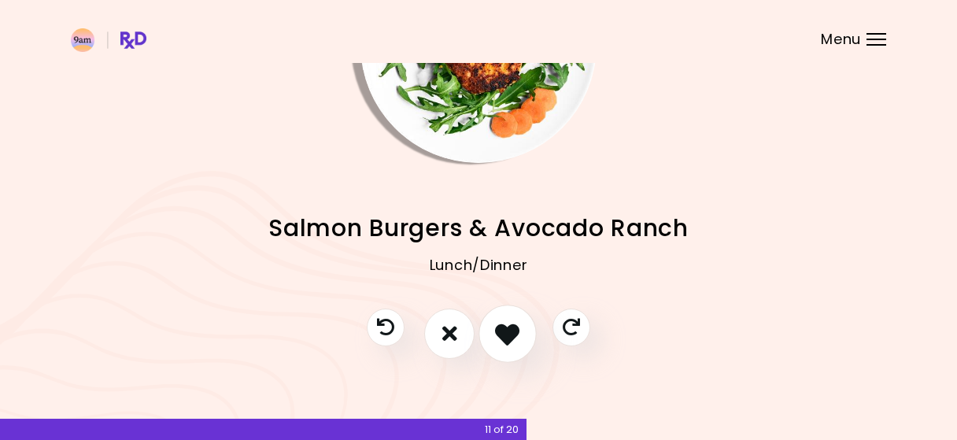
click at [502, 325] on icon "I like this recipe" at bounding box center [507, 333] width 24 height 24
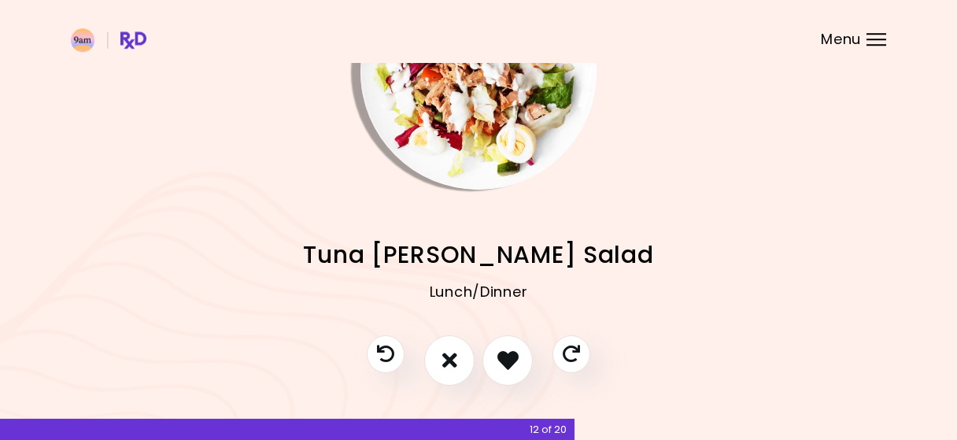
scroll to position [115, 0]
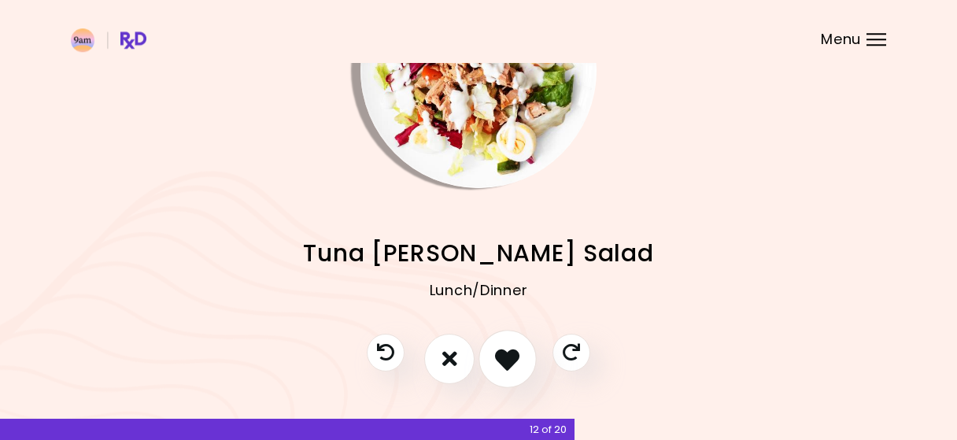
click at [507, 364] on icon "I like this recipe" at bounding box center [507, 358] width 24 height 24
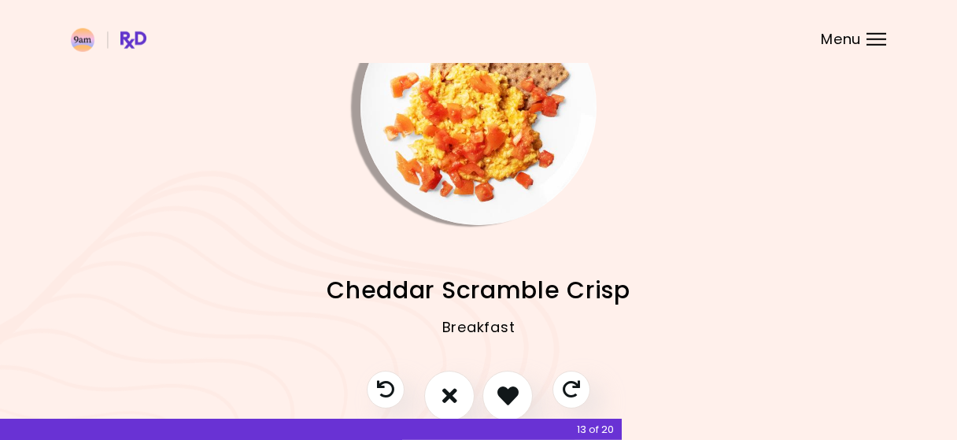
scroll to position [104, 0]
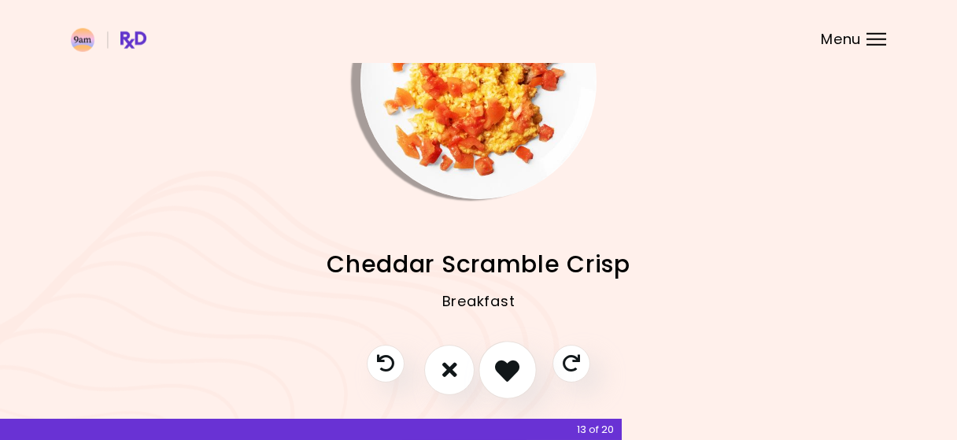
click at [501, 361] on icon "I like this recipe" at bounding box center [507, 369] width 24 height 24
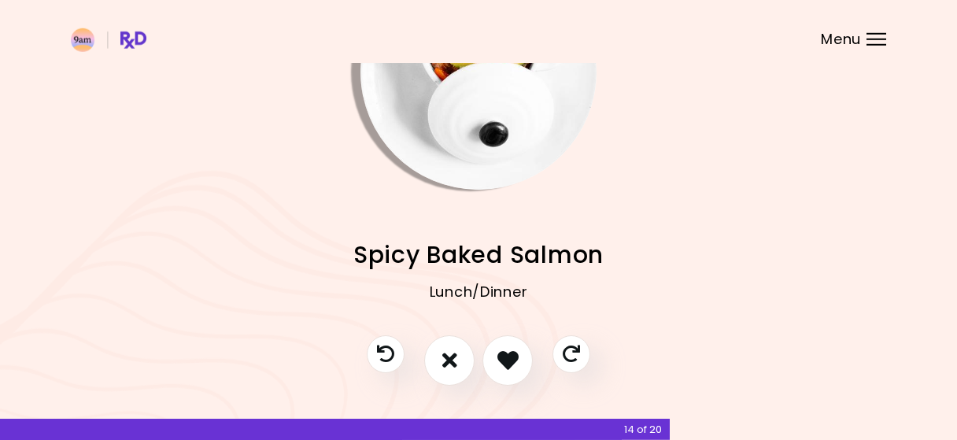
scroll to position [114, 0]
click at [497, 368] on icon "I like this recipe" at bounding box center [507, 359] width 24 height 24
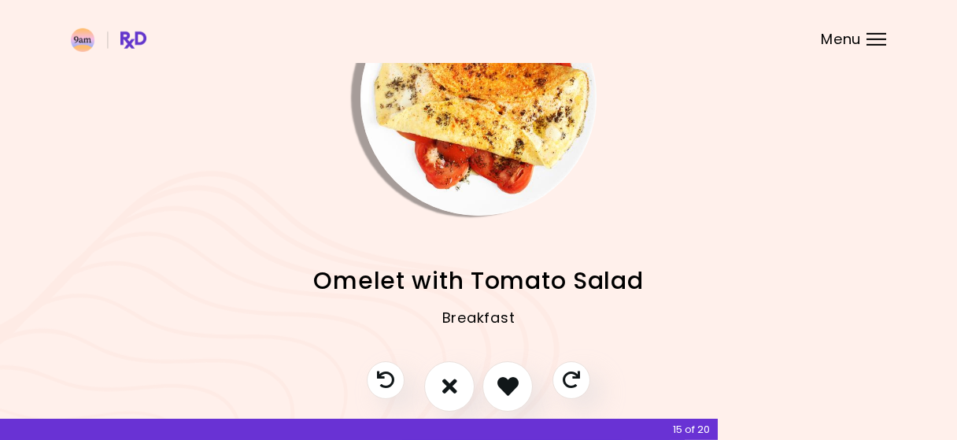
scroll to position [91, 0]
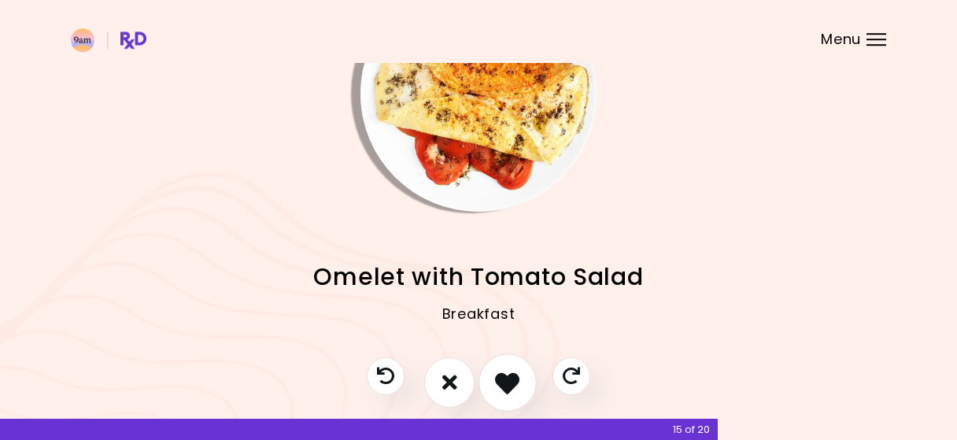
click at [514, 388] on icon "I like this recipe" at bounding box center [507, 382] width 24 height 24
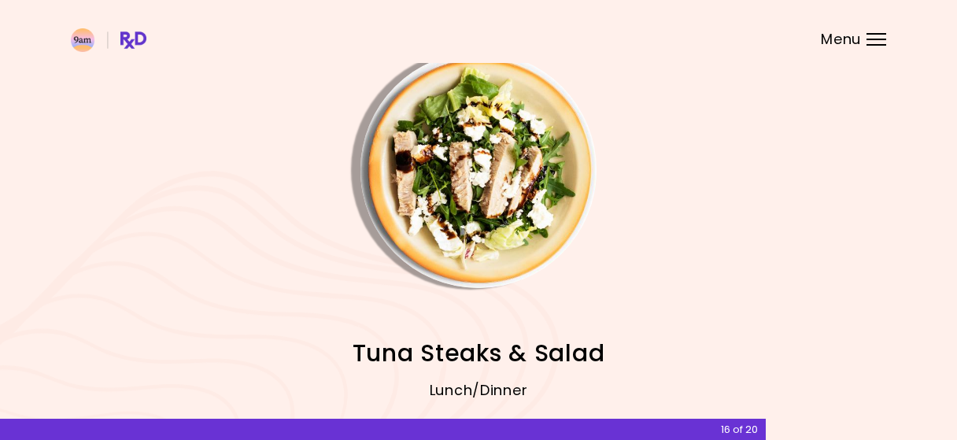
scroll to position [140, 0]
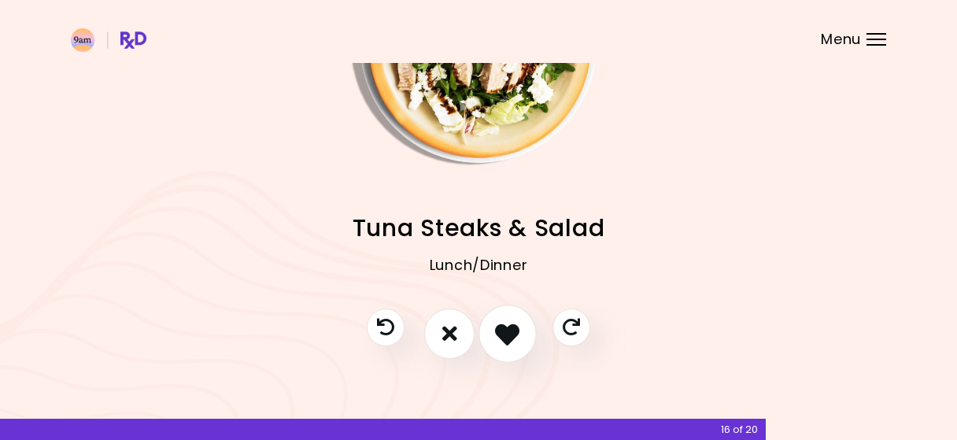
click at [524, 335] on button "I like this recipe" at bounding box center [508, 334] width 58 height 58
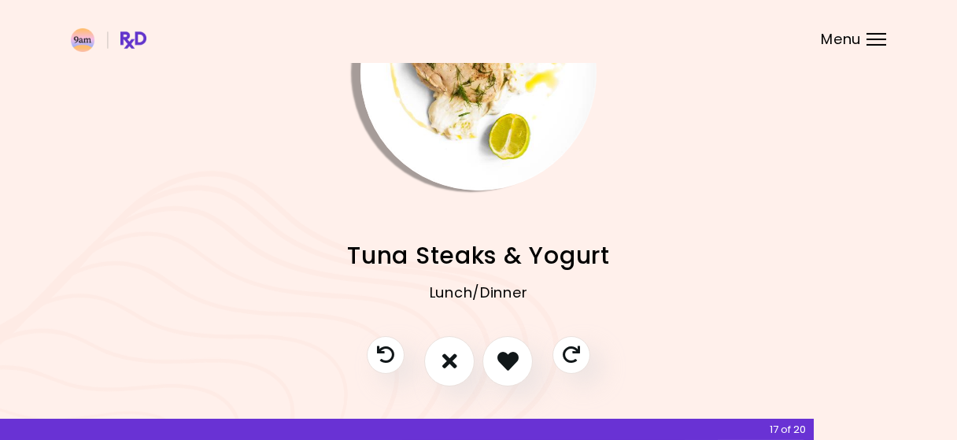
scroll to position [115, 0]
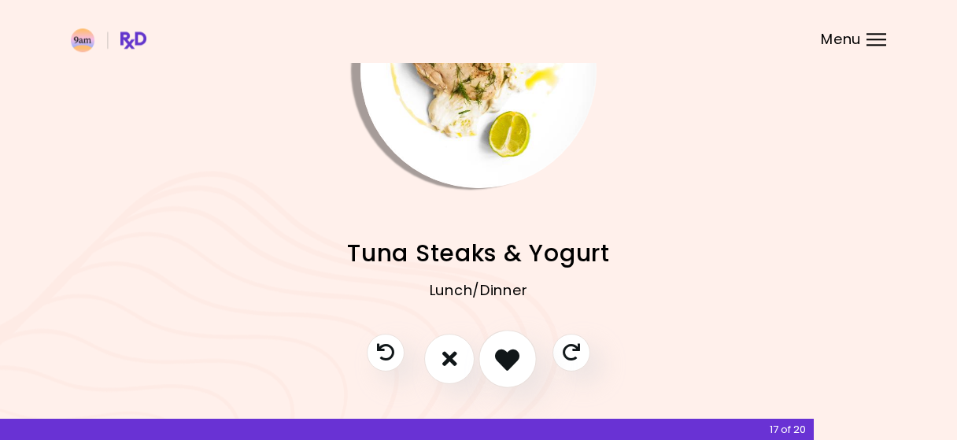
click at [502, 350] on icon "I like this recipe" at bounding box center [507, 358] width 24 height 24
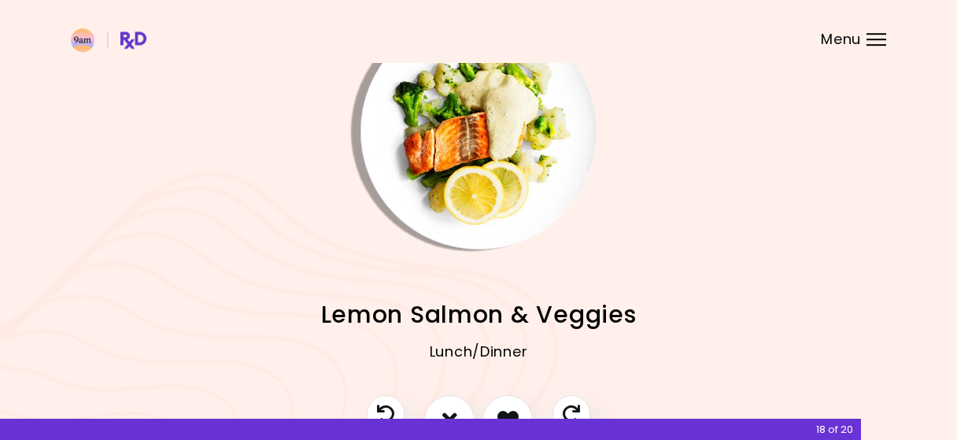
scroll to position [140, 0]
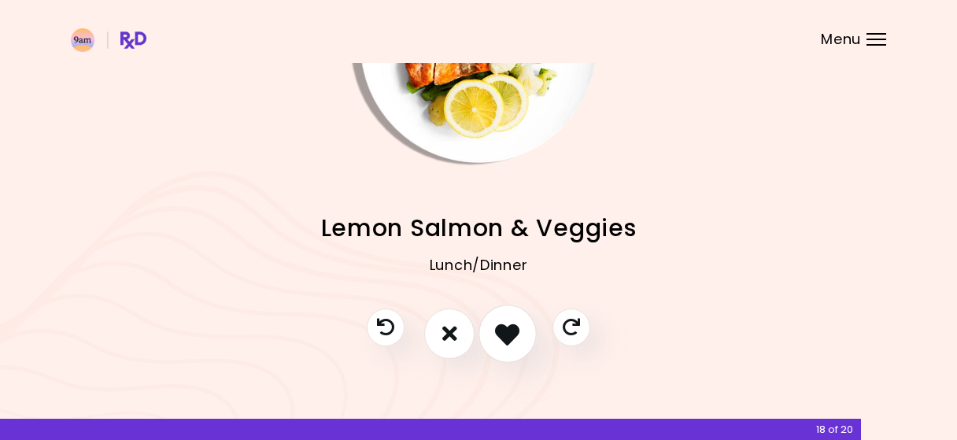
click at [518, 336] on icon "I like this recipe" at bounding box center [507, 333] width 24 height 24
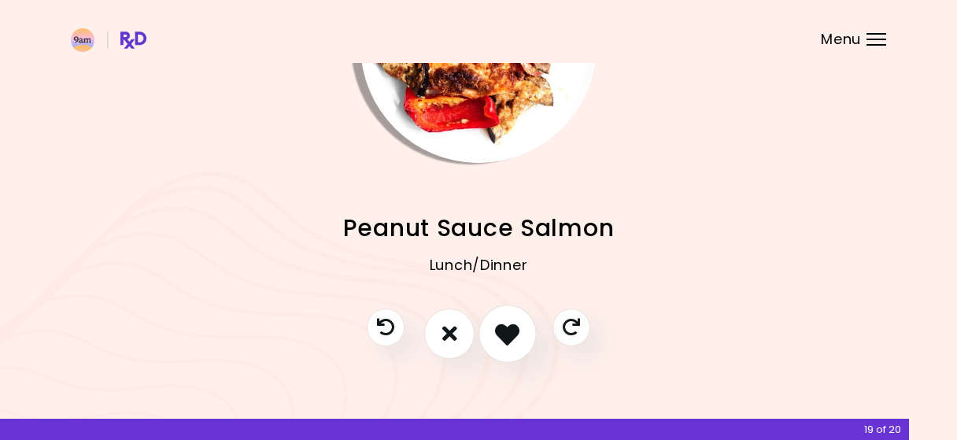
click at [502, 339] on icon "I like this recipe" at bounding box center [507, 333] width 24 height 24
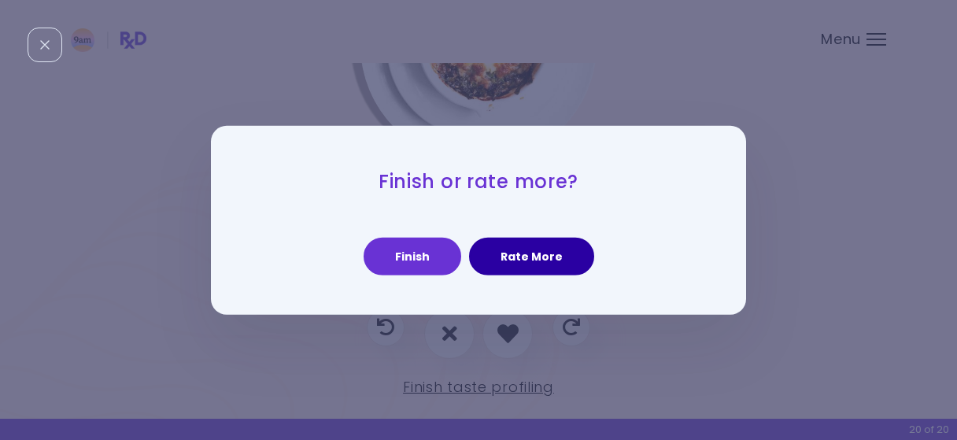
click at [524, 255] on button "Rate More" at bounding box center [531, 257] width 125 height 38
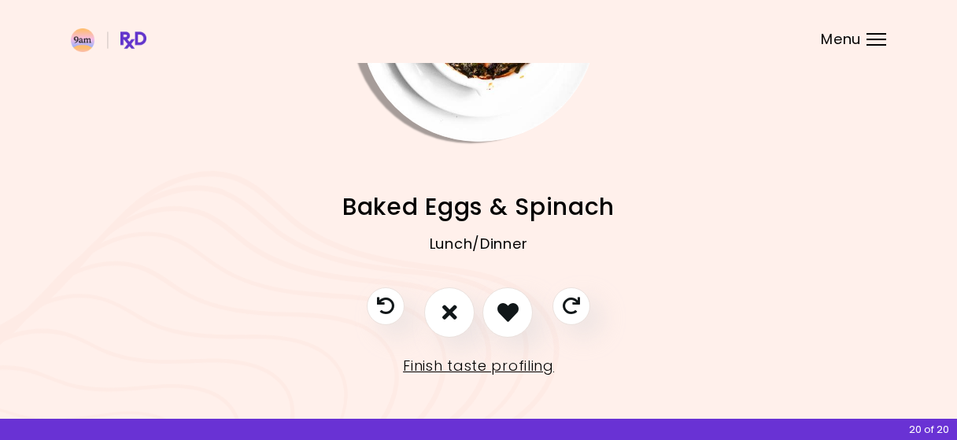
scroll to position [163, 0]
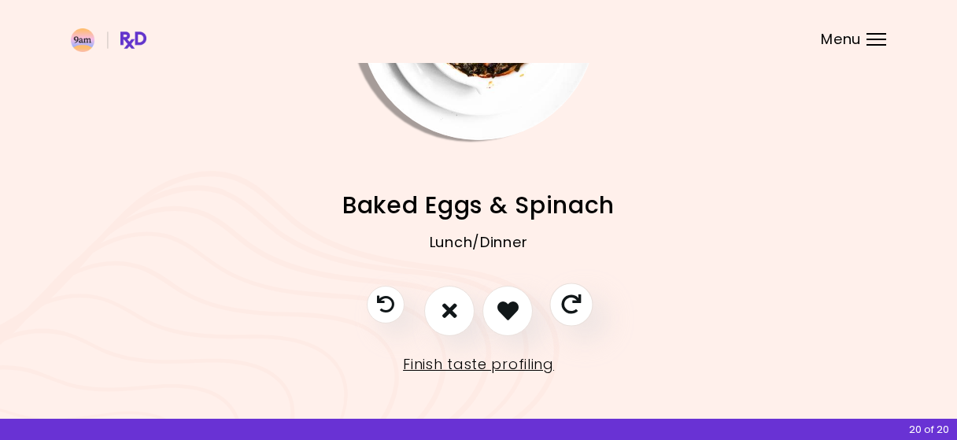
click at [582, 309] on button "Skip" at bounding box center [570, 304] width 43 height 43
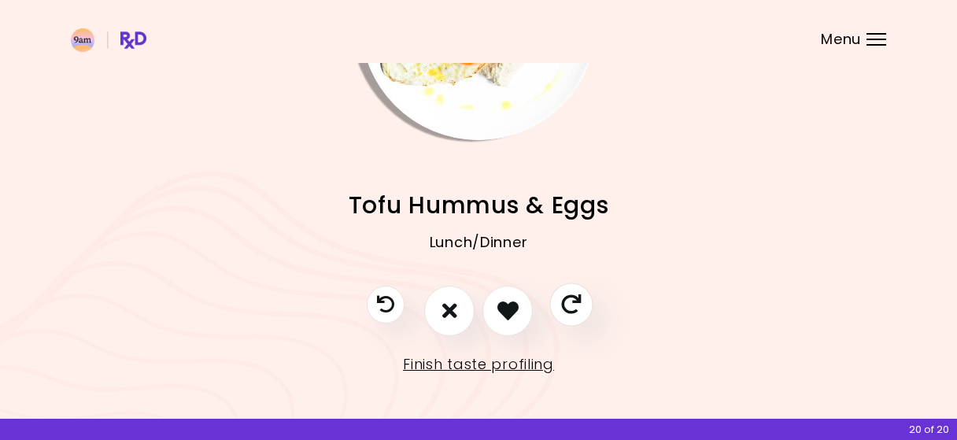
click at [582, 309] on button "Skip" at bounding box center [570, 304] width 43 height 43
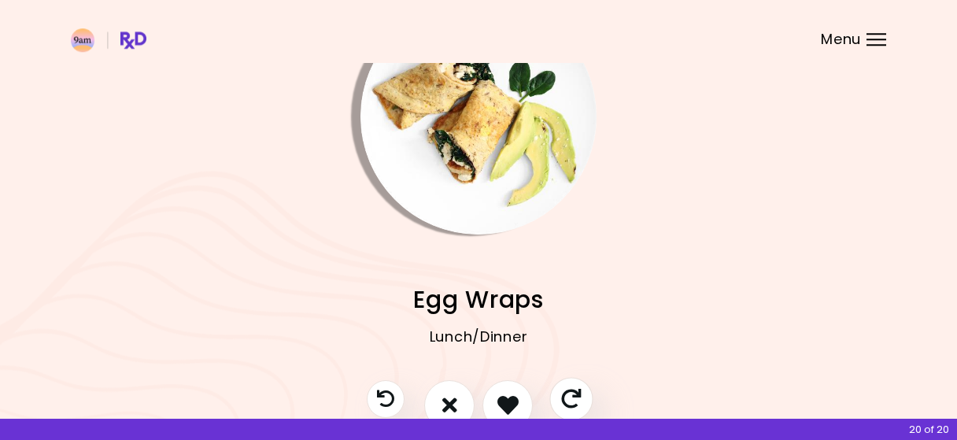
scroll to position [71, 0]
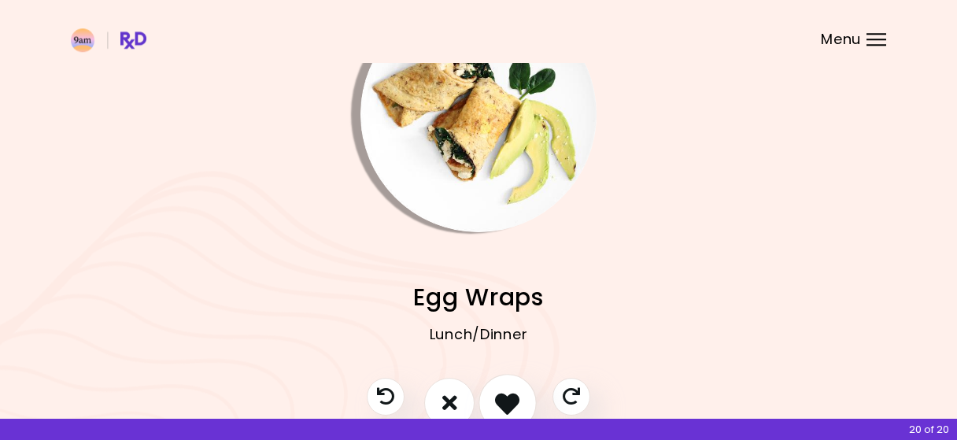
click at [502, 385] on button "I like this recipe" at bounding box center [508, 403] width 58 height 58
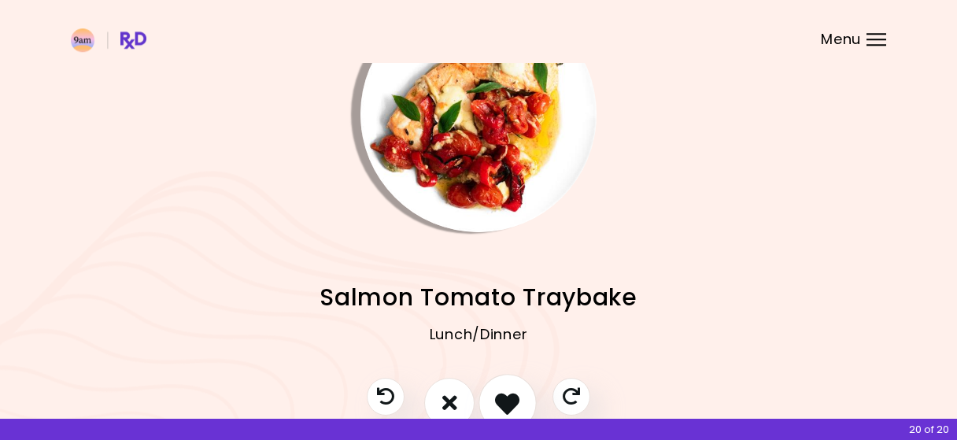
click at [502, 385] on button "I like this recipe" at bounding box center [508, 403] width 58 height 58
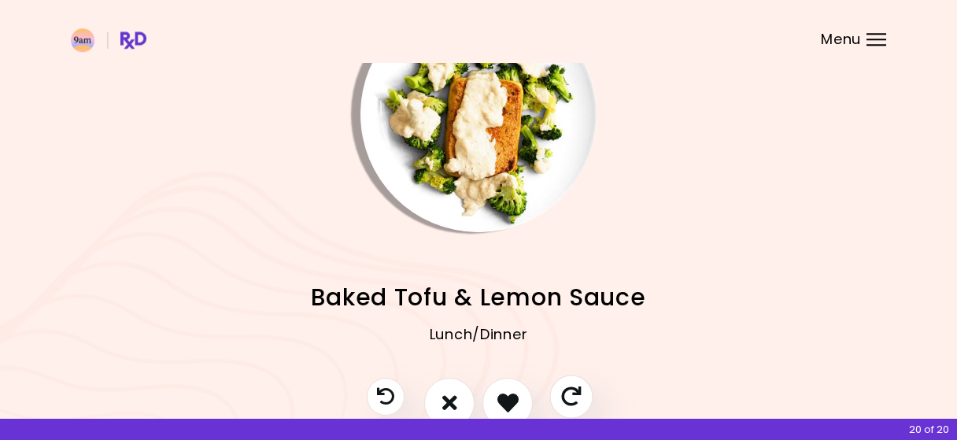
click at [581, 398] on icon "Skip" at bounding box center [571, 397] width 20 height 20
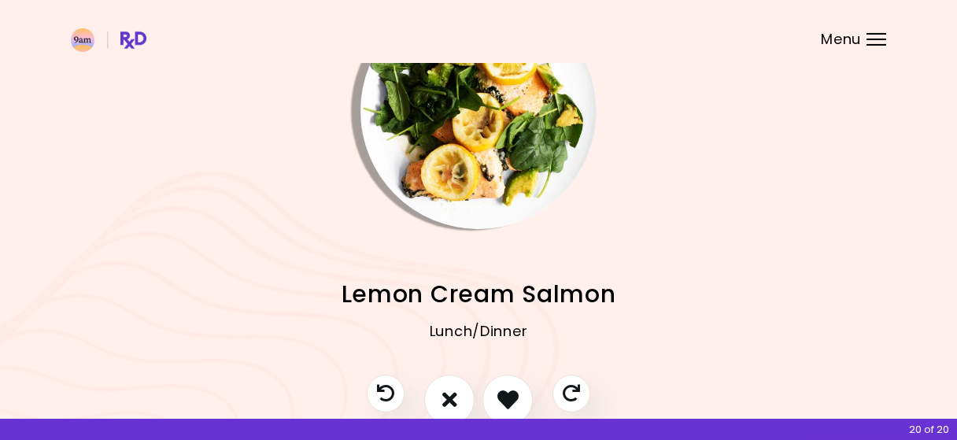
scroll to position [77, 0]
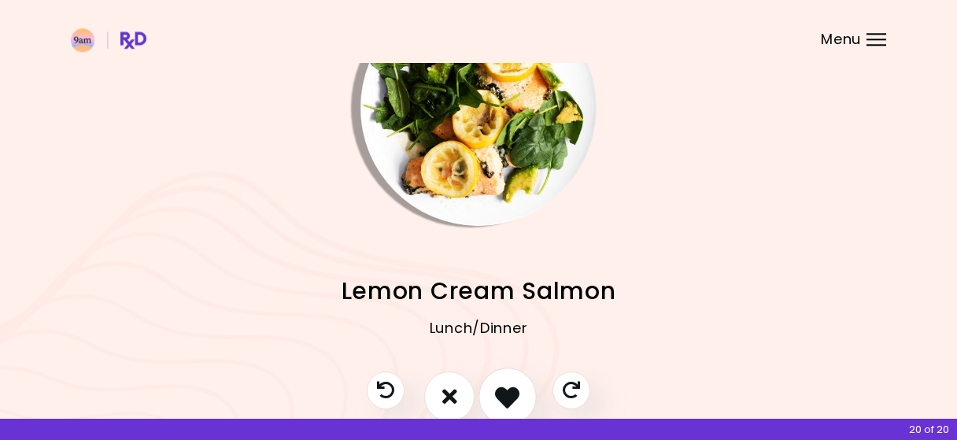
click at [510, 394] on icon "I like this recipe" at bounding box center [507, 396] width 24 height 24
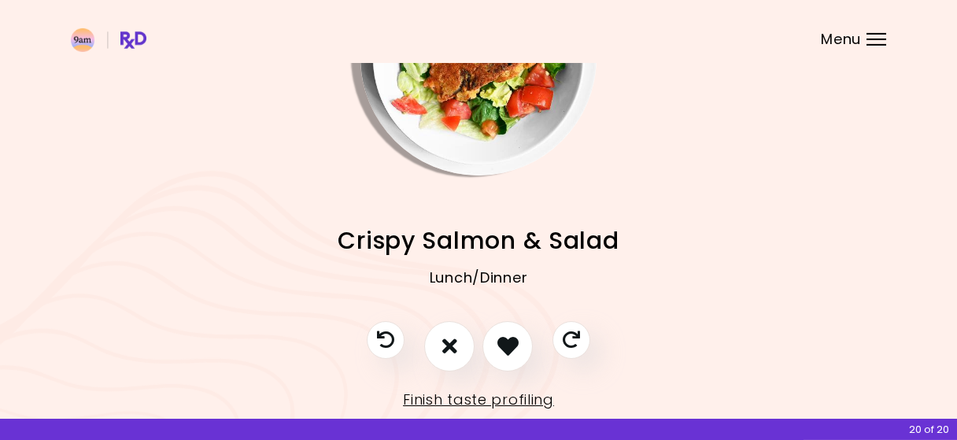
scroll to position [128, 0]
click at [503, 344] on icon "I like this recipe" at bounding box center [507, 345] width 24 height 24
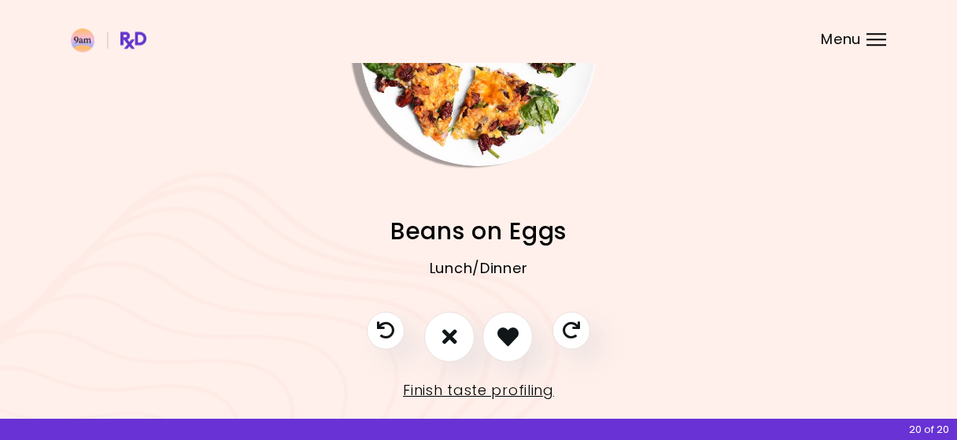
scroll to position [138, 0]
click at [529, 339] on button "I like this recipe" at bounding box center [508, 336] width 58 height 58
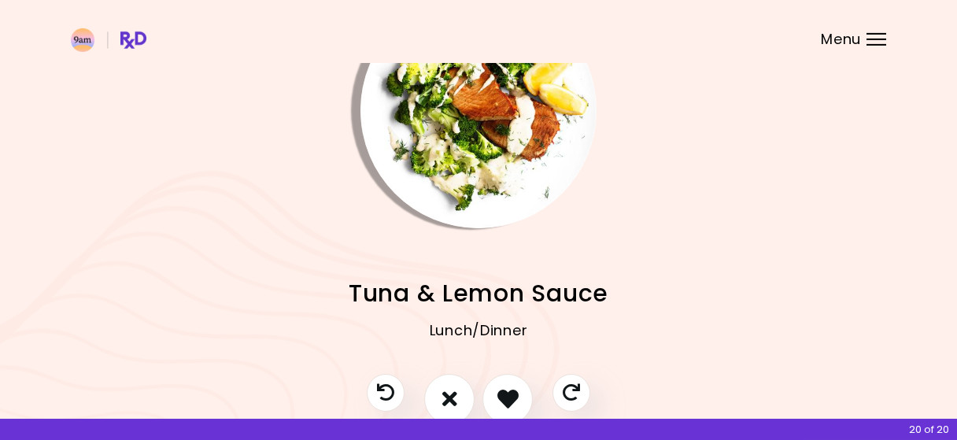
scroll to position [75, 0]
click at [509, 394] on icon "I like this recipe" at bounding box center [507, 399] width 24 height 24
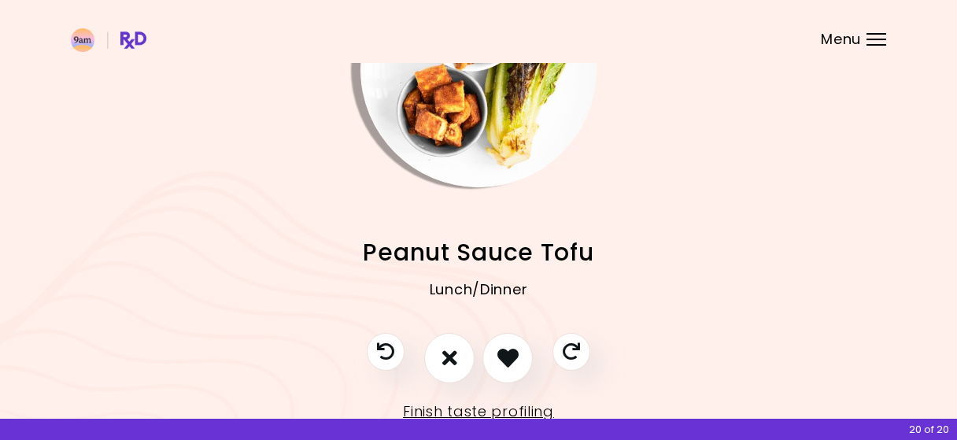
scroll to position [117, 0]
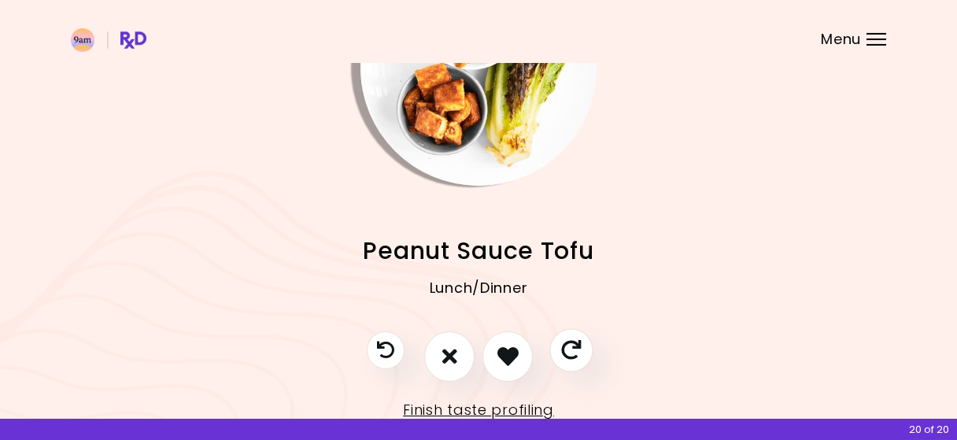
click at [575, 360] on icon "Skip" at bounding box center [571, 350] width 20 height 20
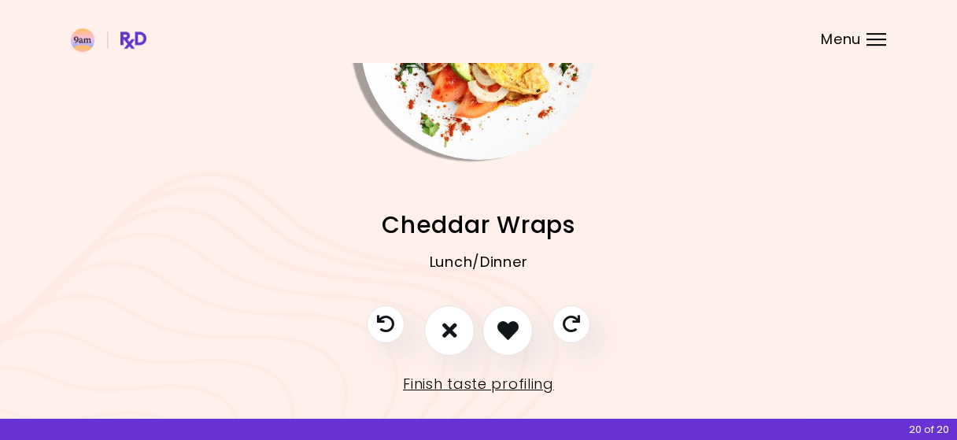
scroll to position [149, 0]
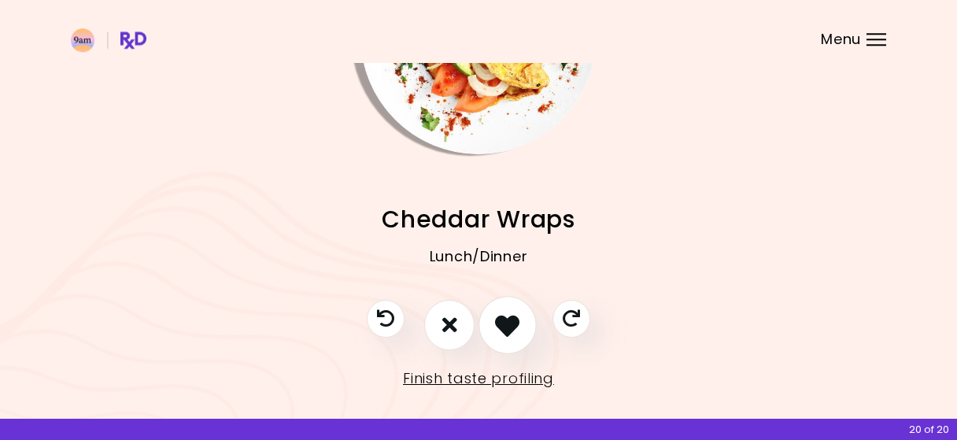
click at [506, 328] on icon "I like this recipe" at bounding box center [507, 325] width 24 height 24
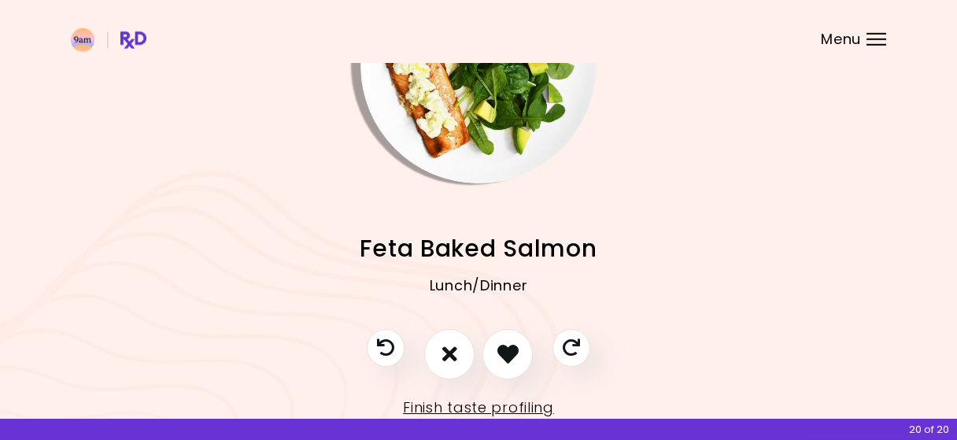
scroll to position [120, 0]
click at [520, 359] on icon "I like this recipe" at bounding box center [507, 354] width 24 height 24
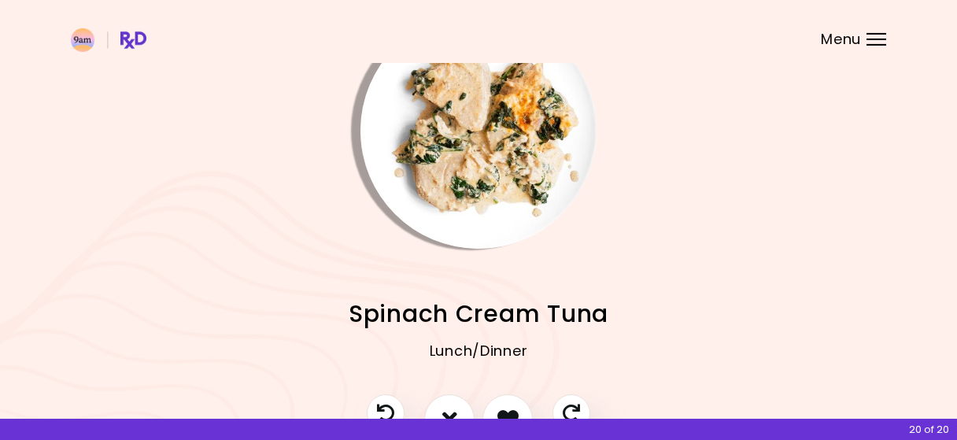
scroll to position [166, 0]
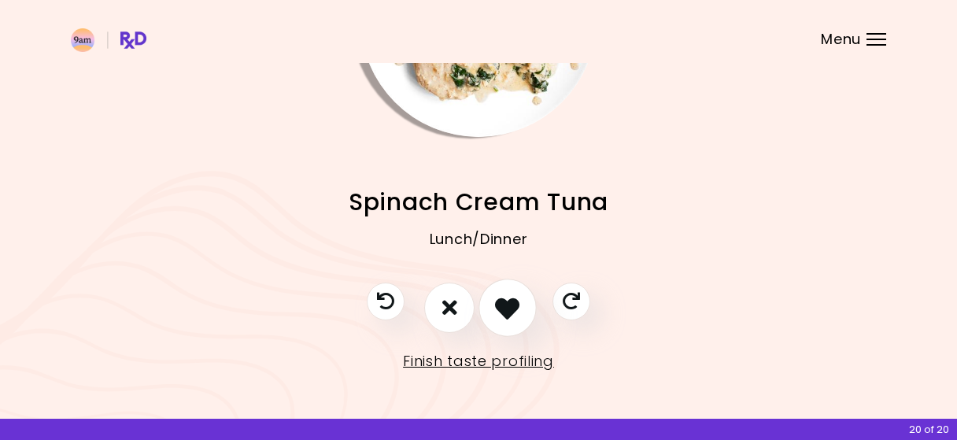
click at [500, 325] on button "I like this recipe" at bounding box center [508, 308] width 58 height 58
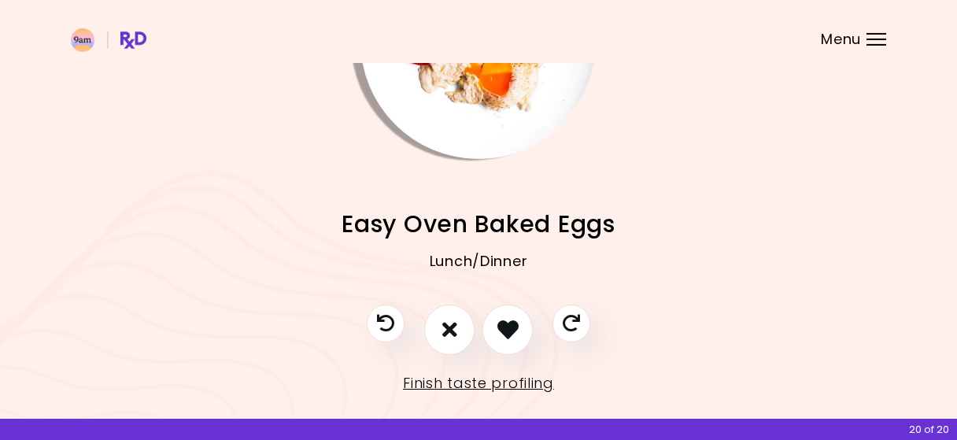
scroll to position [144, 0]
click at [573, 330] on icon "Skip" at bounding box center [571, 323] width 20 height 20
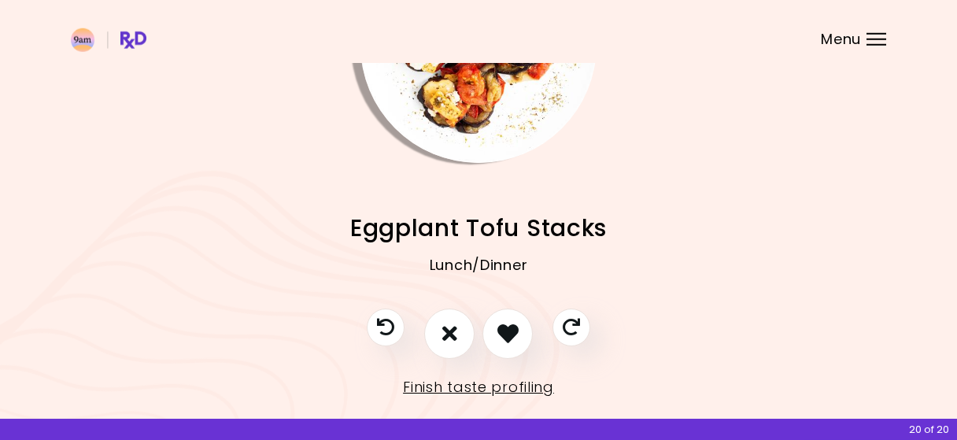
scroll to position [142, 0]
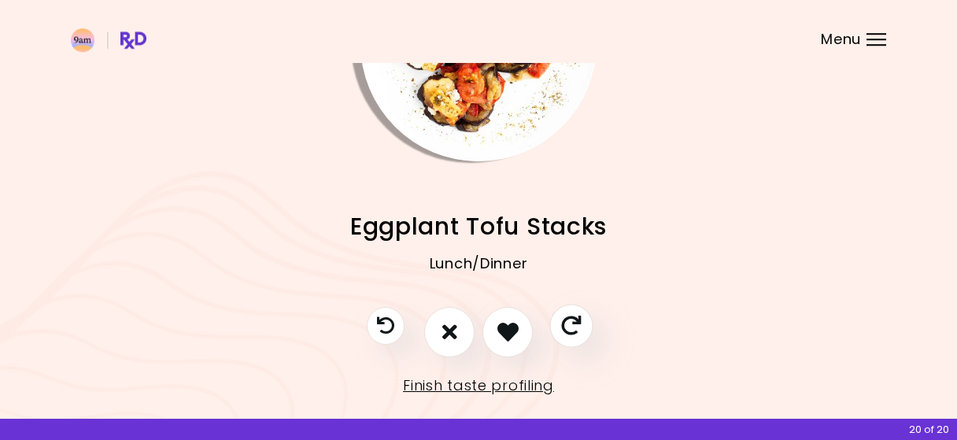
click at [575, 331] on icon "Skip" at bounding box center [571, 326] width 20 height 20
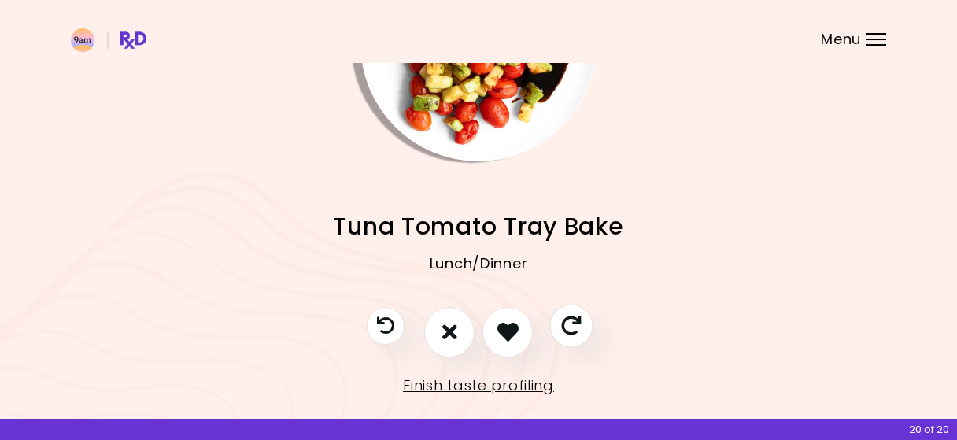
click at [569, 323] on icon "Skip" at bounding box center [571, 326] width 20 height 20
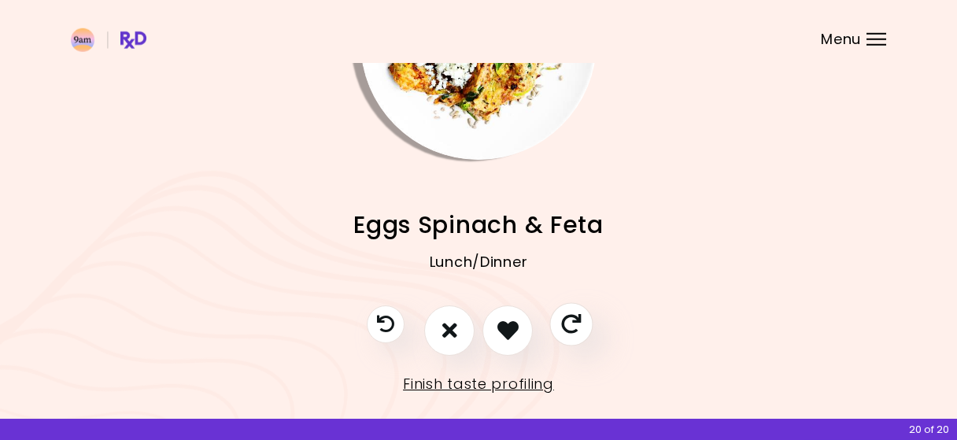
scroll to position [152, 0]
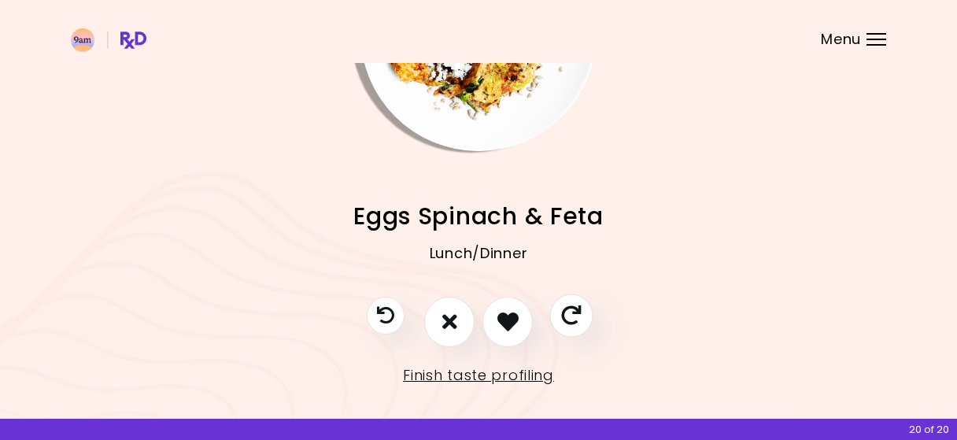
click at [569, 323] on icon "Skip" at bounding box center [571, 315] width 20 height 20
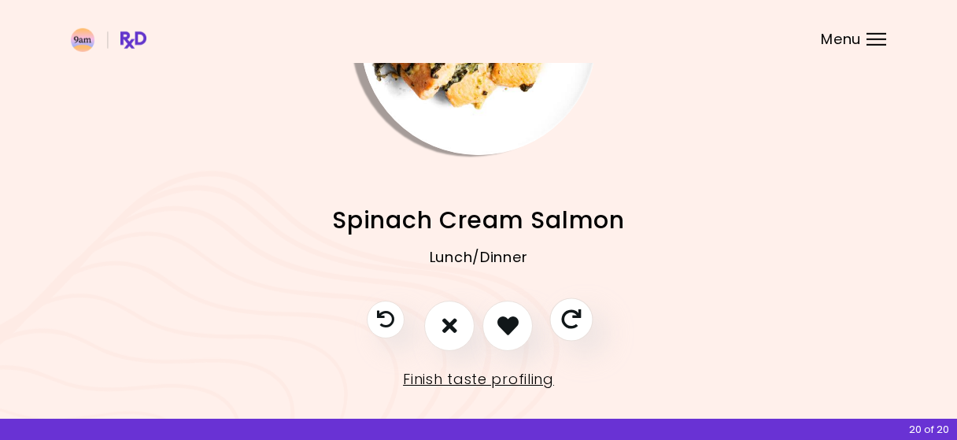
scroll to position [166, 0]
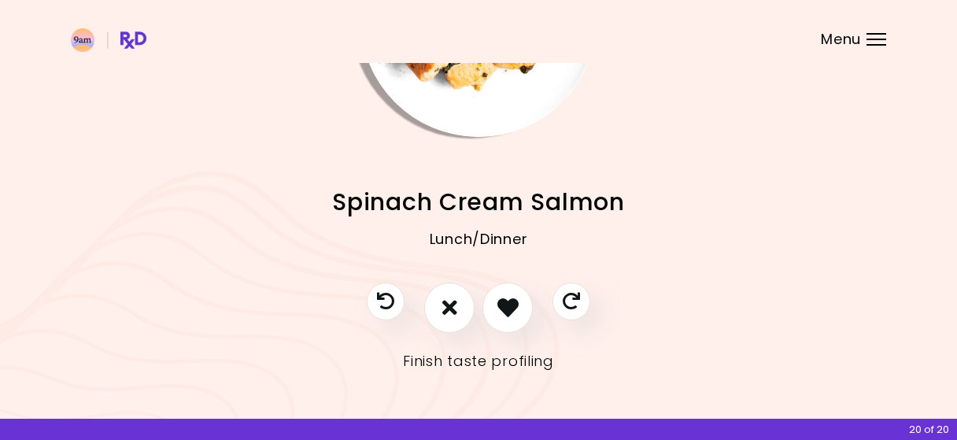
click at [464, 365] on link "Finish taste profiling" at bounding box center [478, 361] width 151 height 25
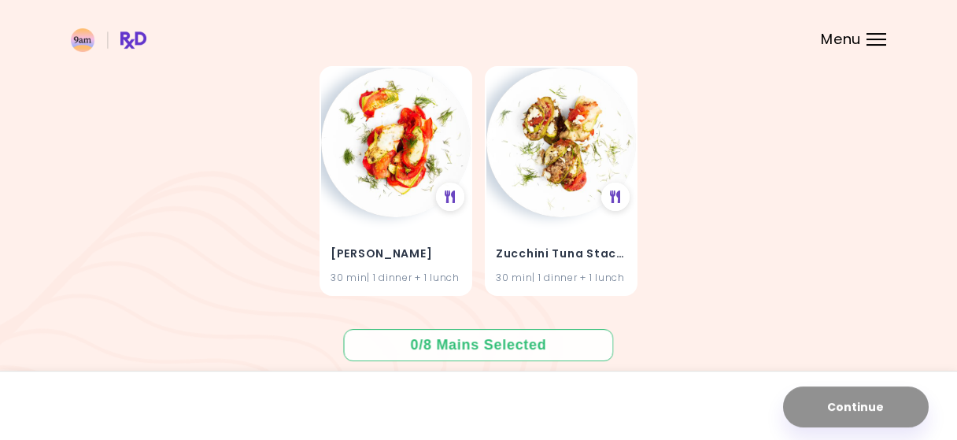
scroll to position [1977, 0]
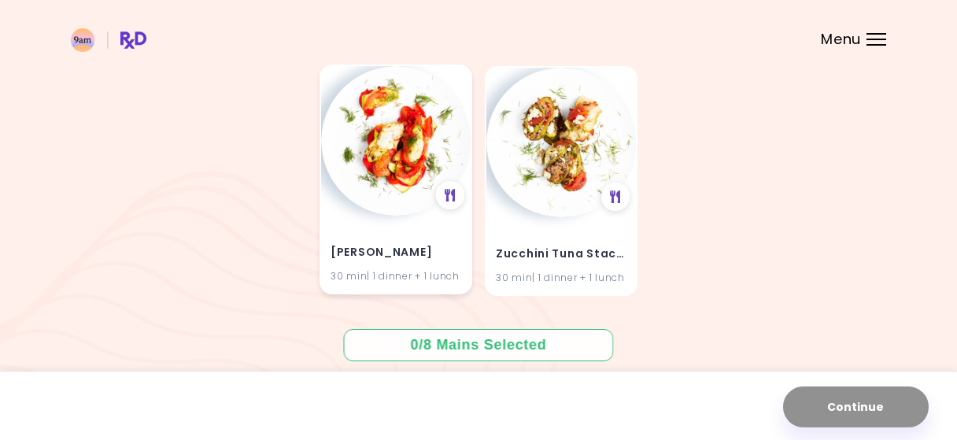
click at [398, 141] on img at bounding box center [396, 141] width 150 height 150
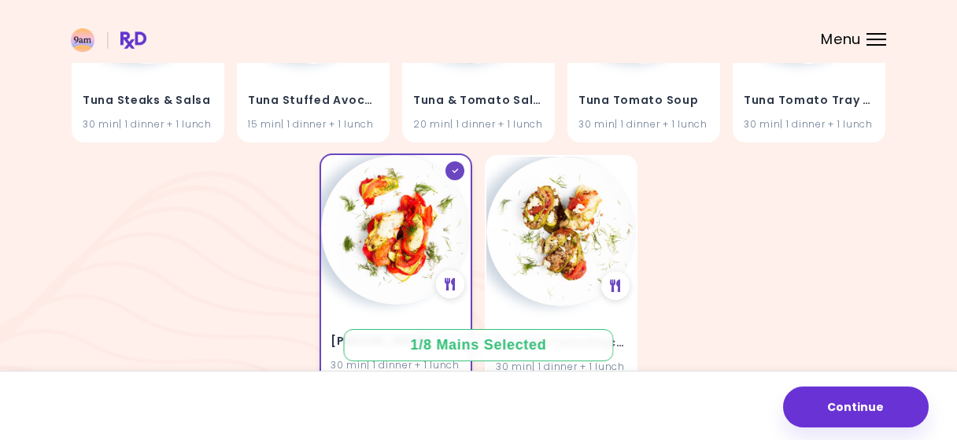
scroll to position [1716, 0]
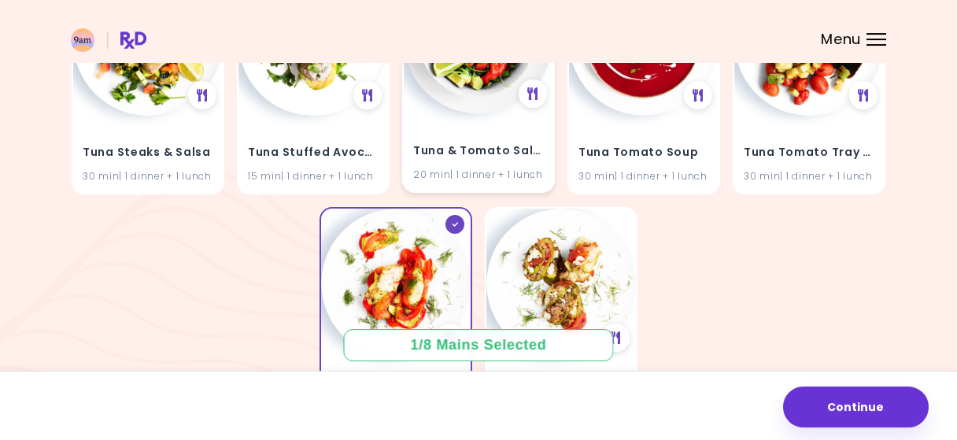
click at [489, 114] on img at bounding box center [479, 40] width 150 height 150
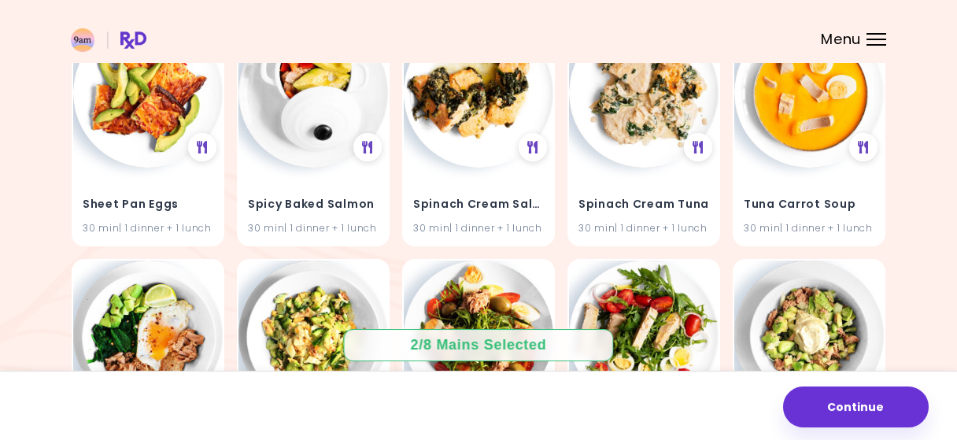
scroll to position [1179, 0]
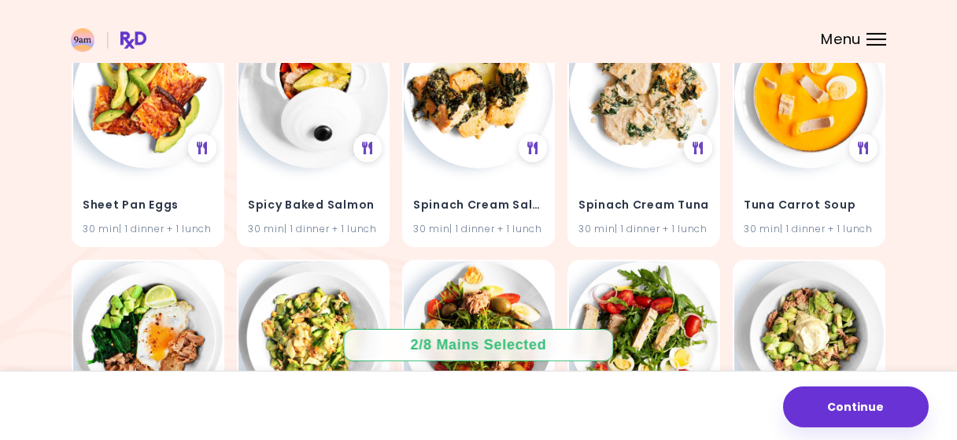
click at [873, 44] on div at bounding box center [877, 45] width 20 height 2
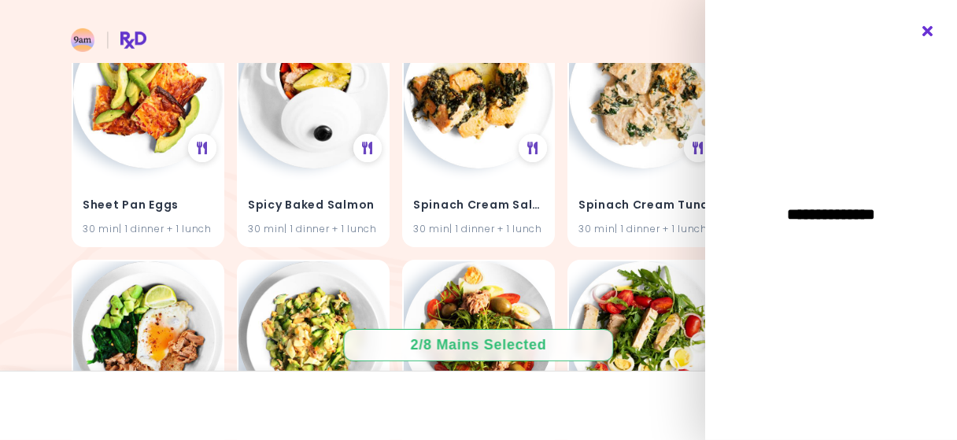
click at [928, 30] on icon "Close" at bounding box center [928, 31] width 15 height 11
